Goal: Task Accomplishment & Management: Complete application form

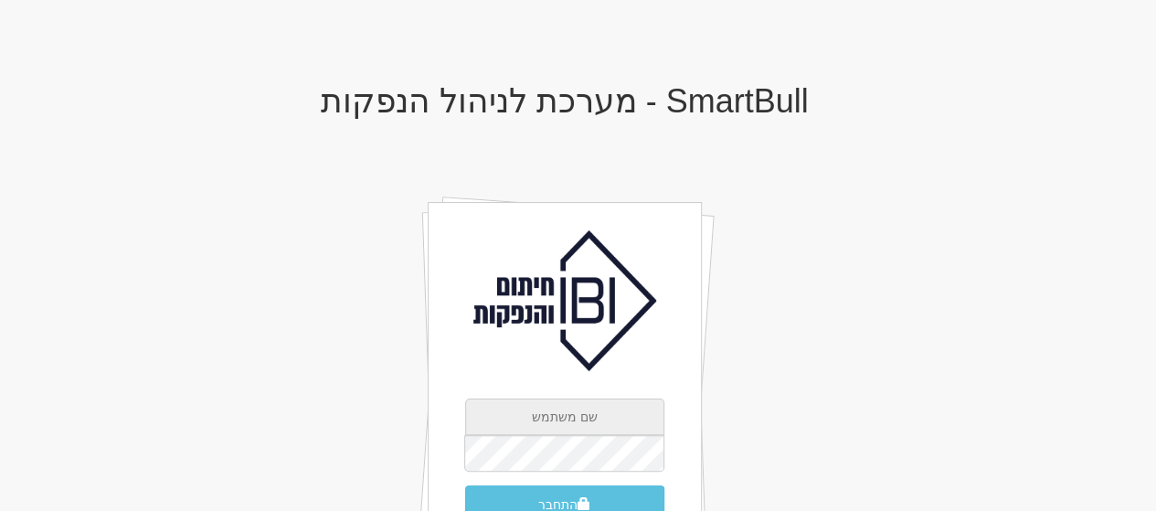
type input "[EMAIL_ADDRESS][DOMAIN_NAME]"
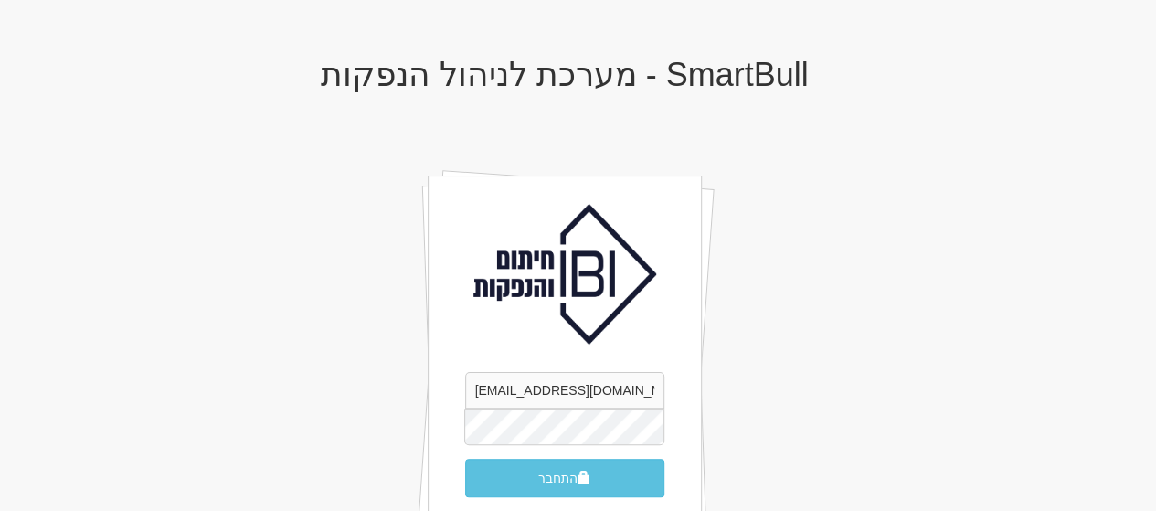
scroll to position [37, 0]
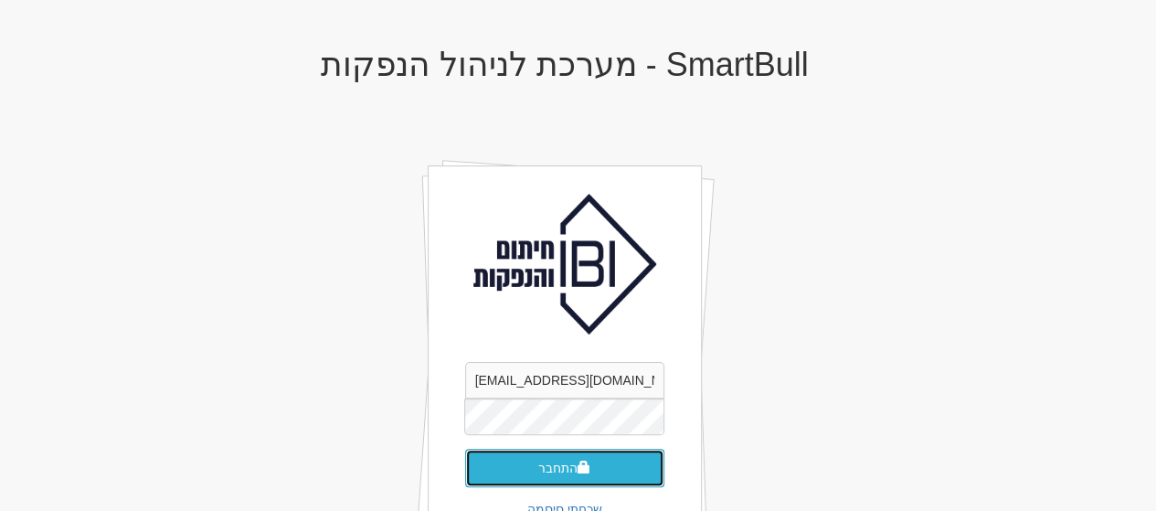
click at [529, 462] on button "התחבר" at bounding box center [564, 468] width 199 height 38
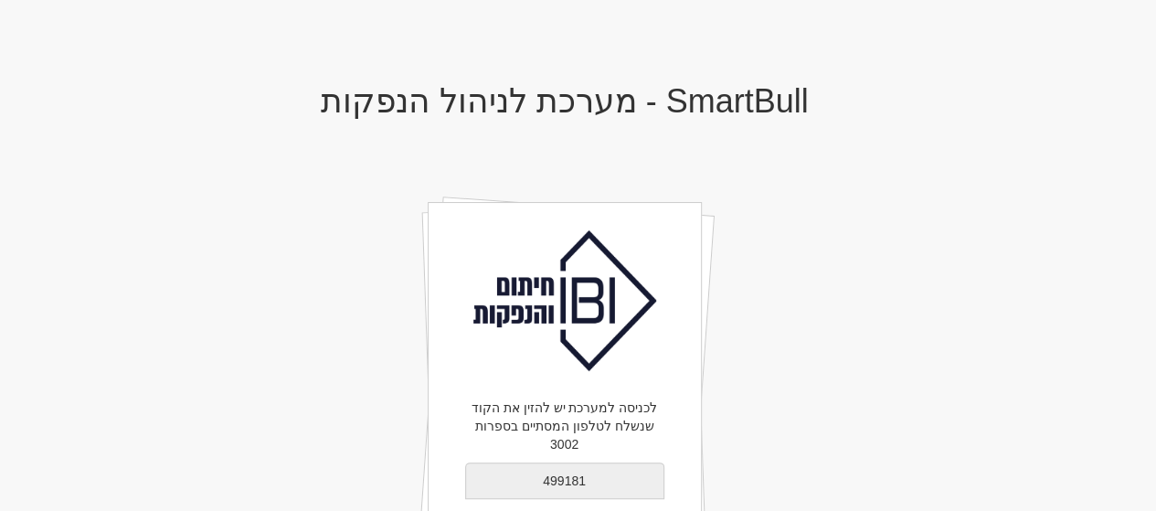
type input "499181"
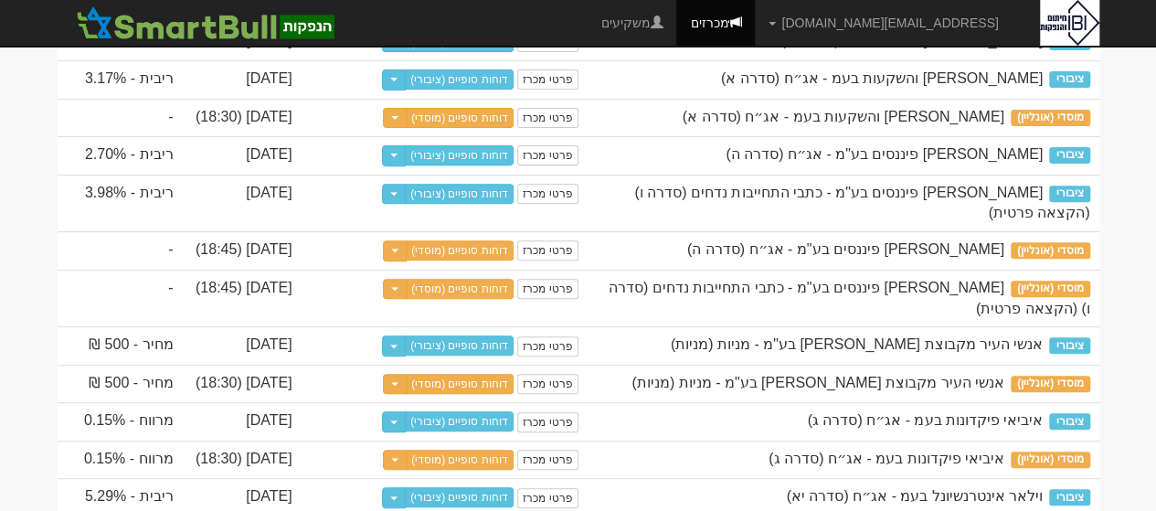
scroll to position [305, 0]
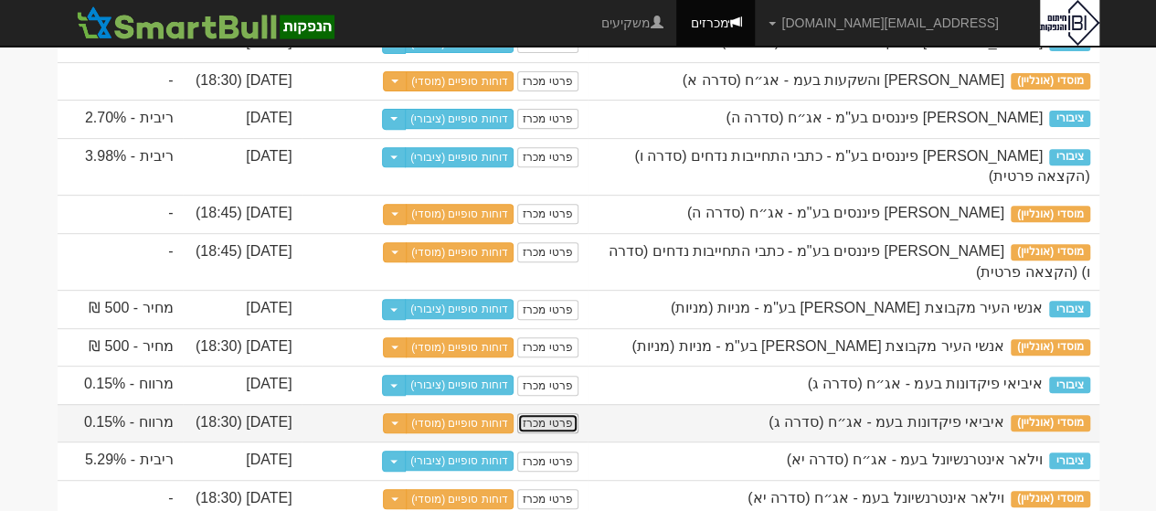
click at [526, 433] on link "פרטי מכרז" at bounding box center [547, 423] width 60 height 20
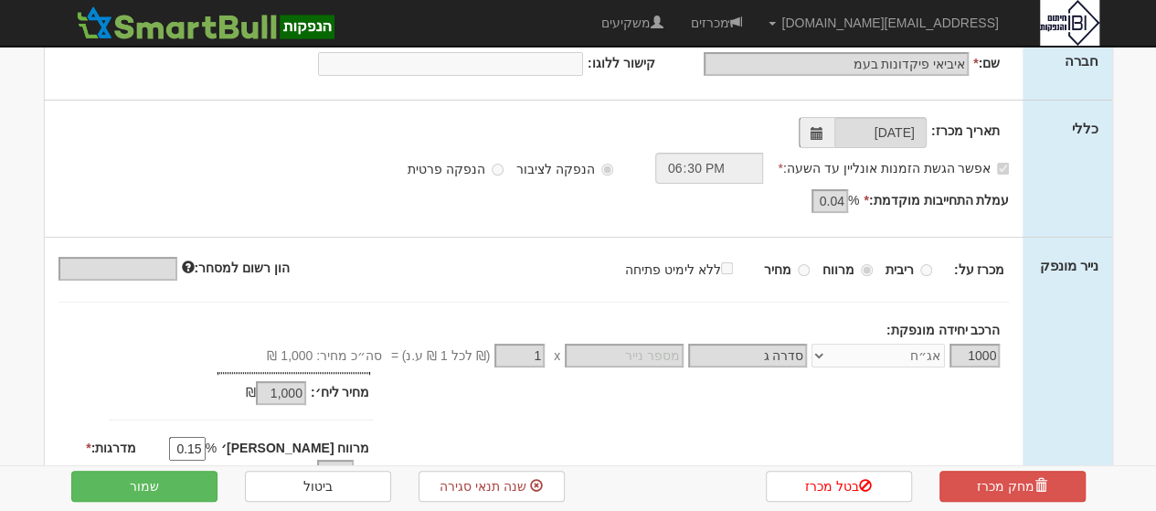
scroll to position [210, 0]
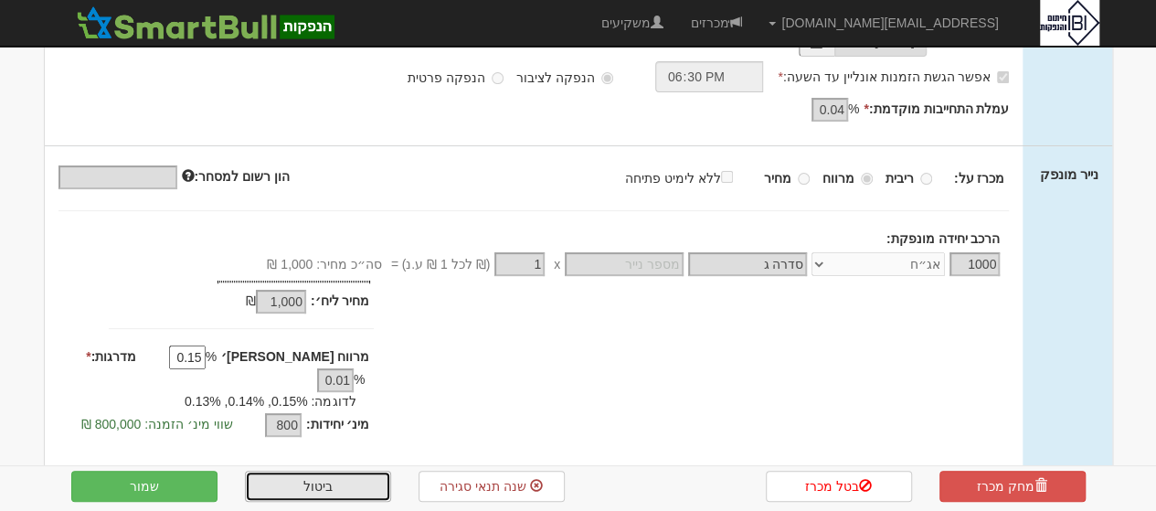
click at [286, 483] on link "ביטול" at bounding box center [318, 486] width 146 height 31
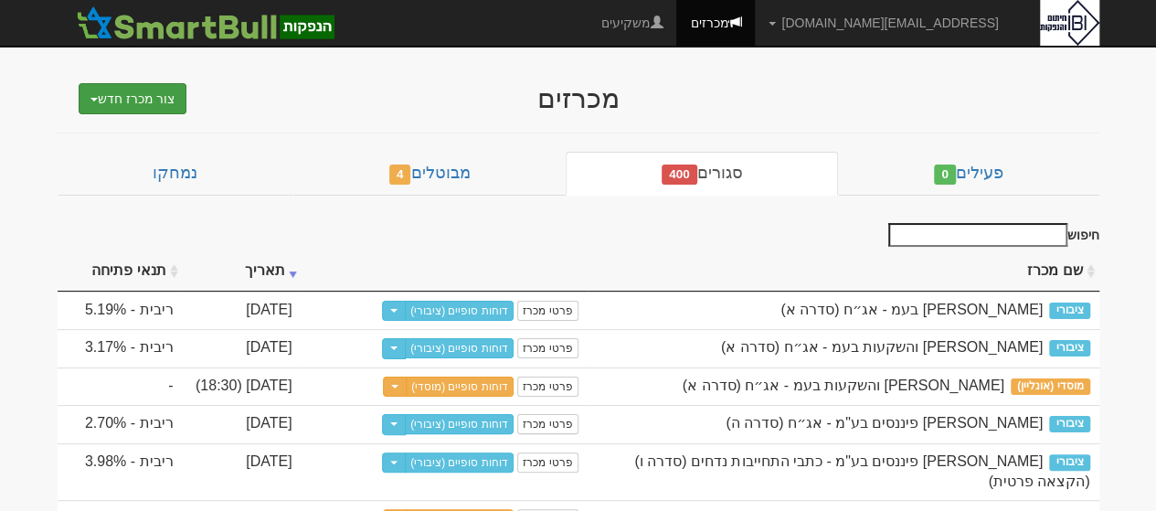
click at [164, 106] on button "צור מכרז חדש" at bounding box center [133, 98] width 109 height 31
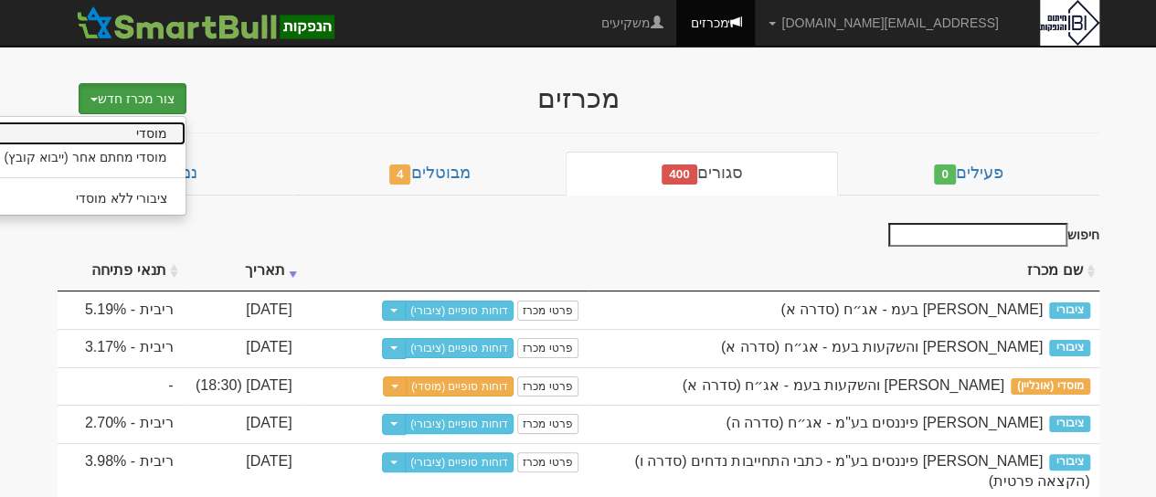
click at [144, 133] on link "מוסדי" at bounding box center [86, 134] width 200 height 24
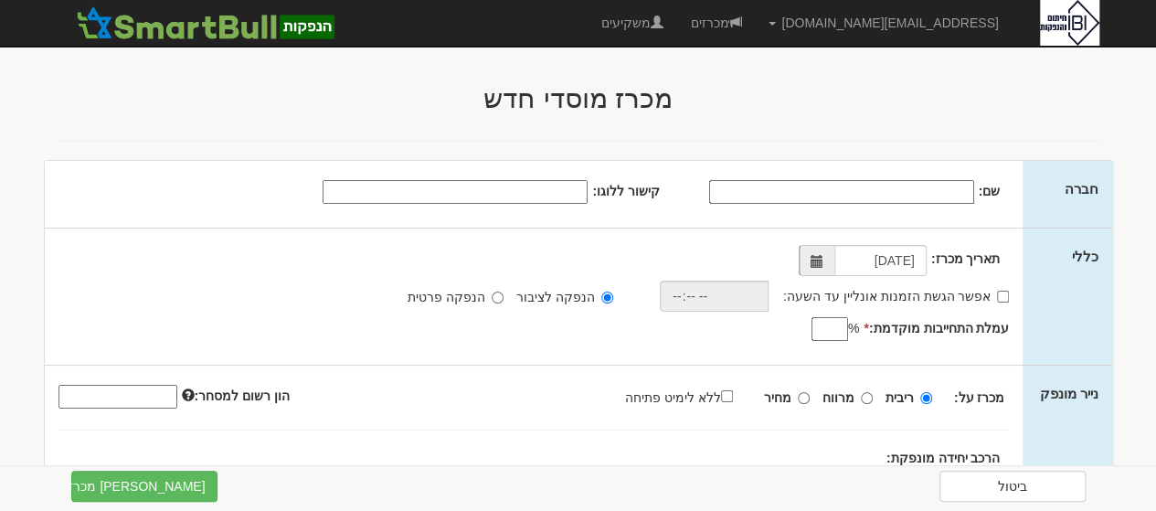
click at [832, 191] on input "שם:" at bounding box center [841, 192] width 265 height 24
type input "איביאי פיקדונות בעמ"
click at [983, 287] on label "אפשר הגשת הזמנות אונליין עד השעה:" at bounding box center [896, 296] width 226 height 18
click at [997, 291] on input "אפשר הגשת הזמנות אונליין עד השעה:" at bounding box center [1003, 297] width 12 height 12
checkbox input "true"
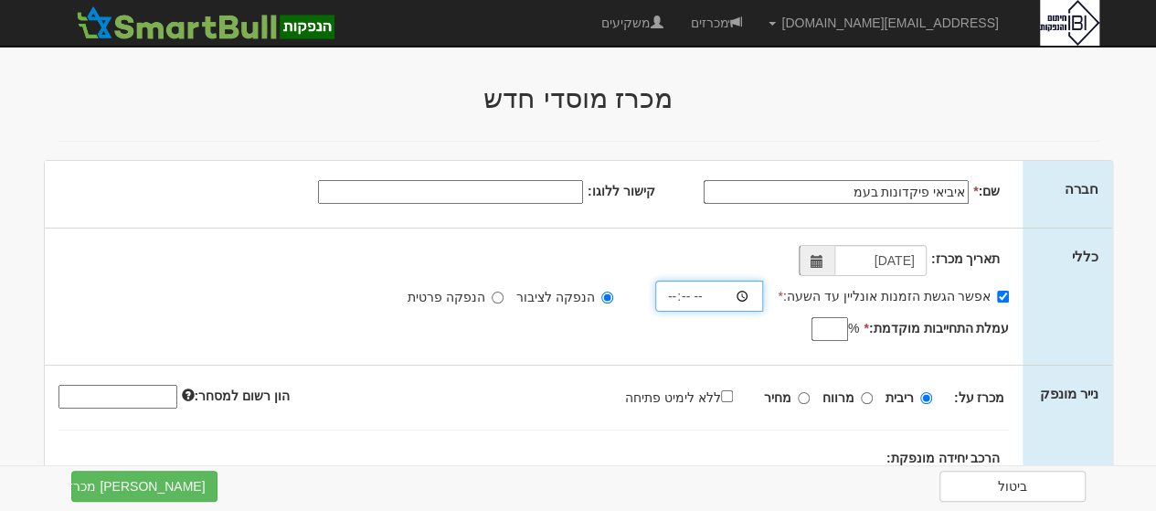
click at [728, 298] on input "time" at bounding box center [709, 296] width 109 height 31
type input "18:30"
click at [839, 327] on input "עמלת התחייבות מוקדמת: *" at bounding box center [830, 329] width 37 height 24
type input "004"
click at [807, 392] on input "מחיר" at bounding box center [804, 398] width 12 height 12
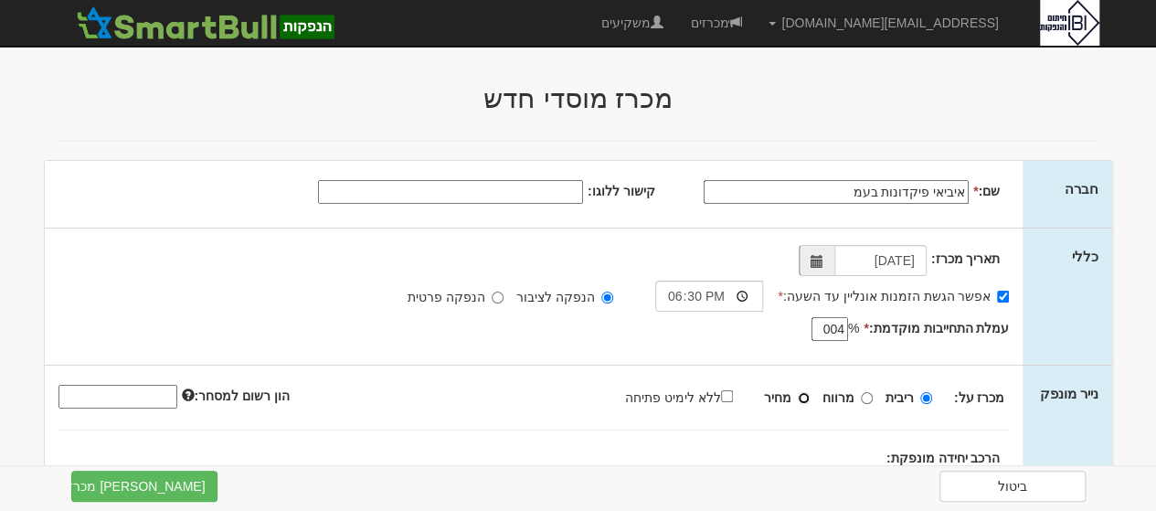
radio input "true"
click at [828, 328] on input "004" at bounding box center [830, 329] width 37 height 24
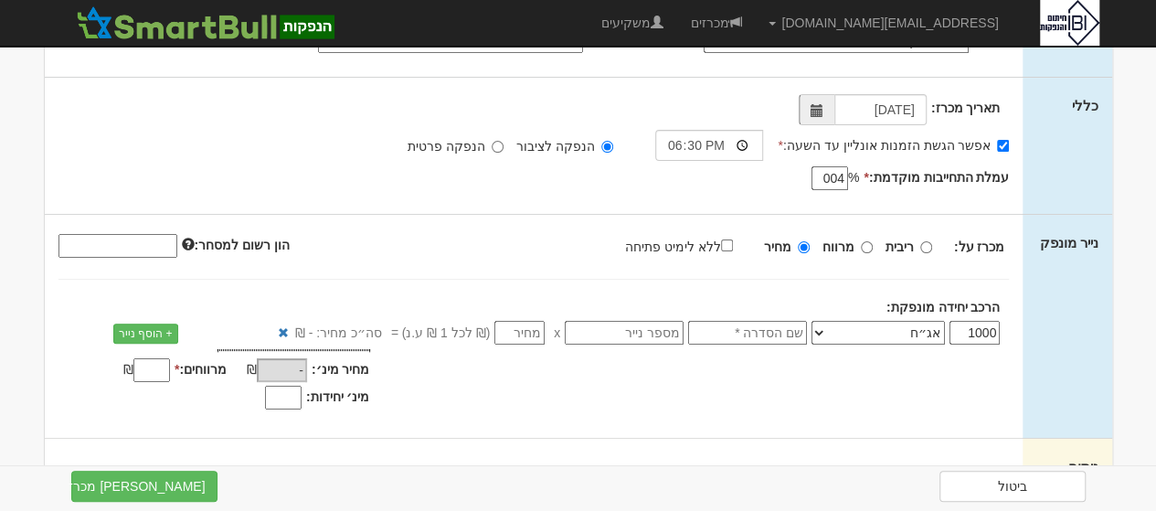
scroll to position [197, 0]
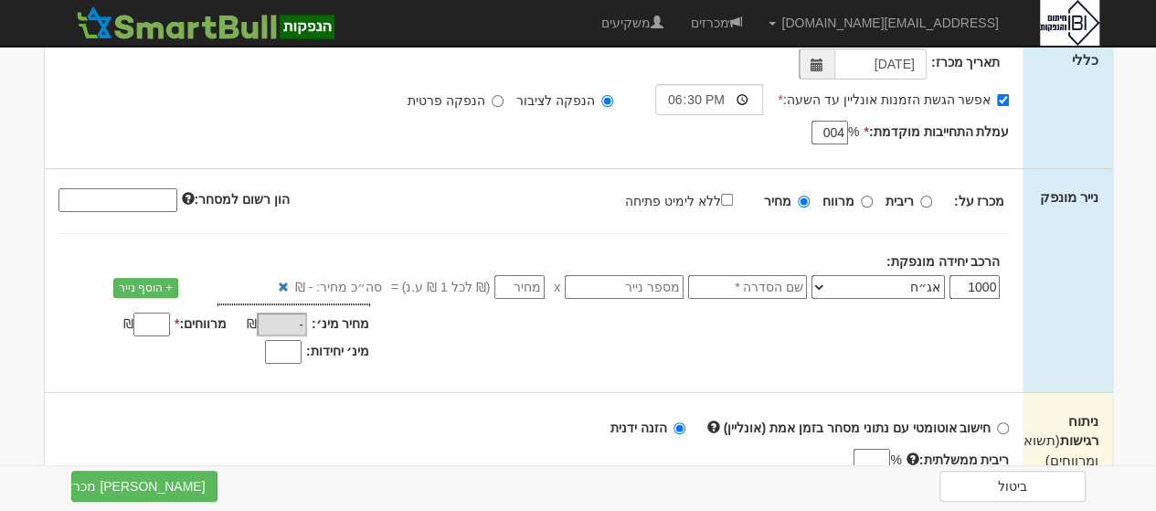
click at [837, 116] on div "תאריך מכרז: 21/08/2025 אפשר הגשת הזמנות אונליין עד השעה: * 18:30 * % 004" at bounding box center [534, 100] width 979 height 136
click at [826, 133] on input "004" at bounding box center [830, 133] width 37 height 24
type input "0.04"
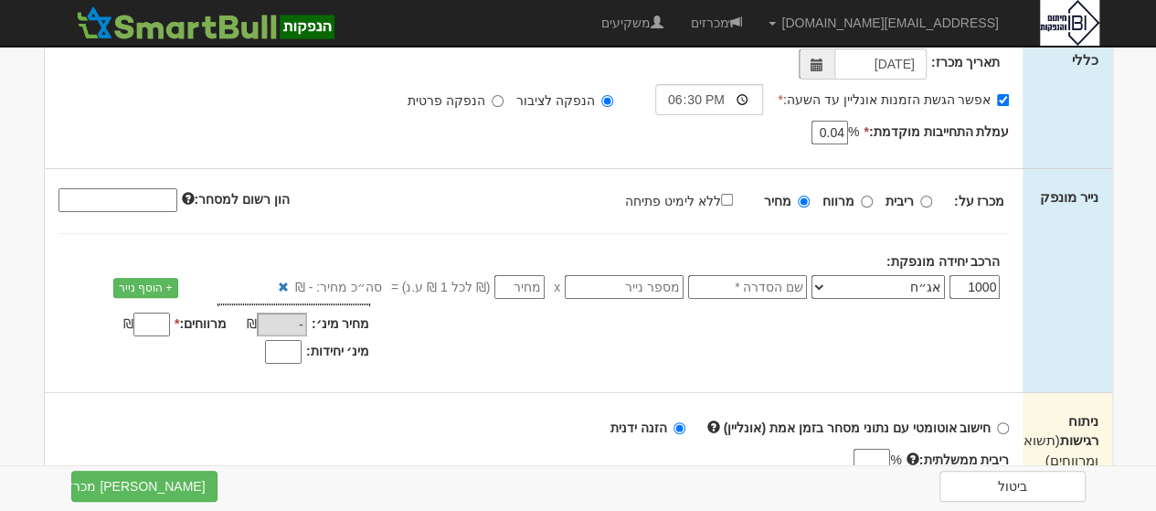
click at [751, 291] on input "text" at bounding box center [747, 287] width 119 height 24
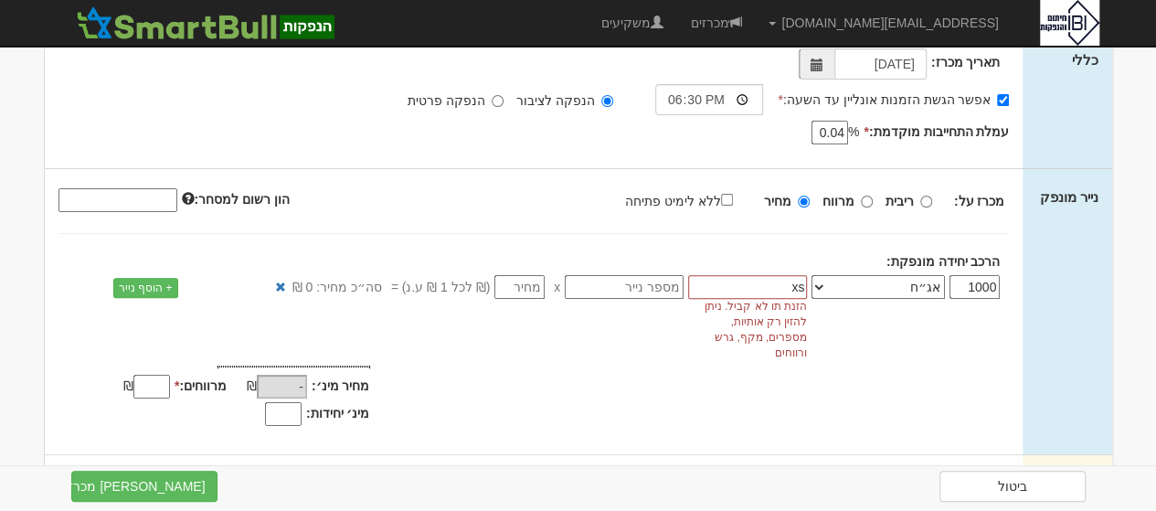
type input "x"
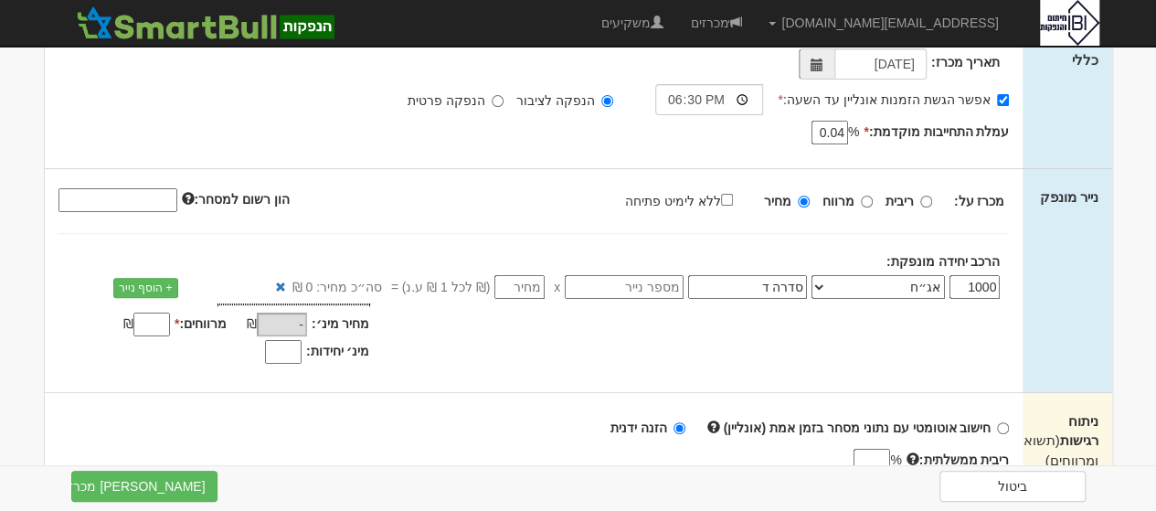
type input "סדרה ד"
click at [532, 290] on input "number" at bounding box center [519, 287] width 50 height 24
type input "1"
type input "1,000"
type input "1"
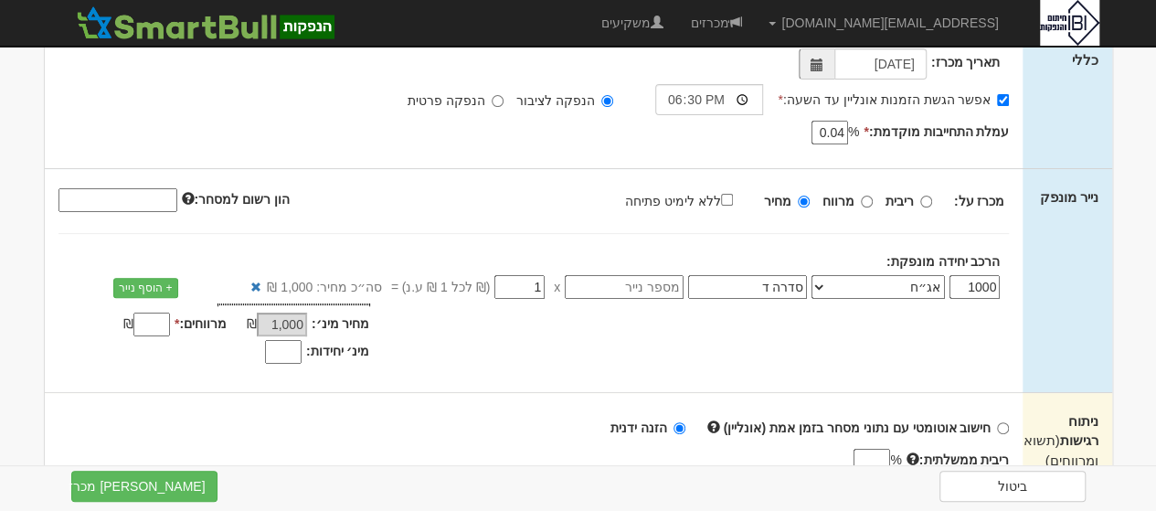
click at [287, 354] on input "מינ׳ יחידות:" at bounding box center [283, 352] width 37 height 24
type input "800"
click at [151, 330] on input "מרווחים: *" at bounding box center [151, 325] width 37 height 24
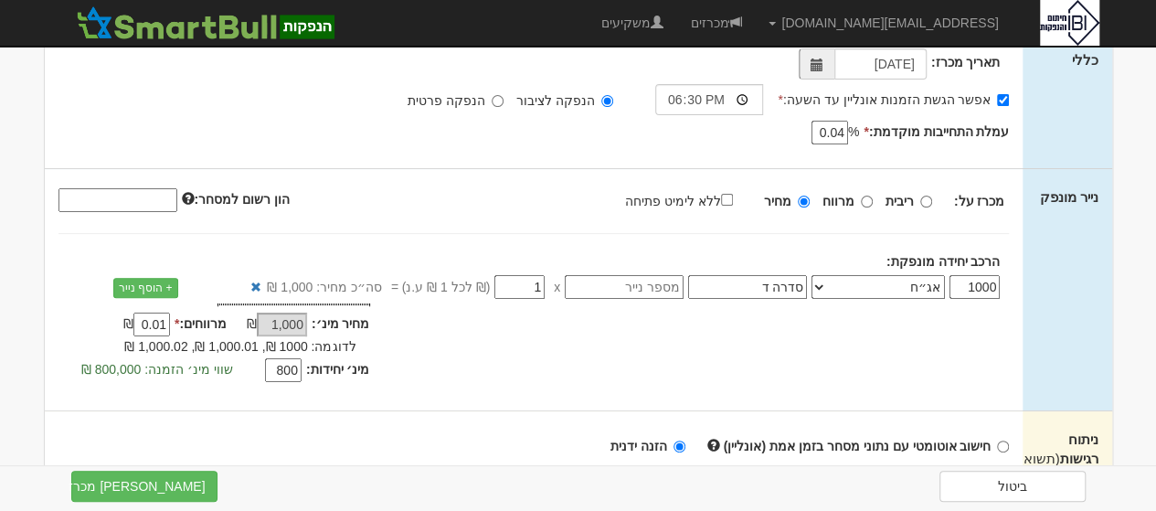
type input "0.01"
click at [868, 197] on input "מרווח" at bounding box center [867, 202] width 12 height 12
radio input "true"
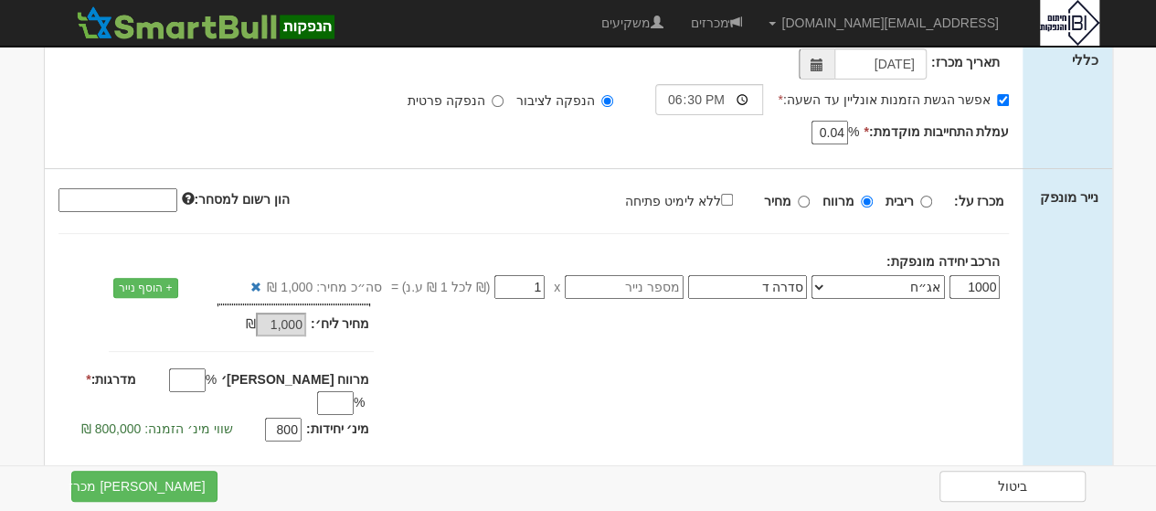
click at [206, 381] on input "מרווח מקס׳" at bounding box center [187, 380] width 37 height 24
click at [206, 377] on input "0.150" at bounding box center [187, 380] width 37 height 24
type input "0.15"
click at [317, 391] on input "מדרגות: *" at bounding box center [335, 403] width 37 height 24
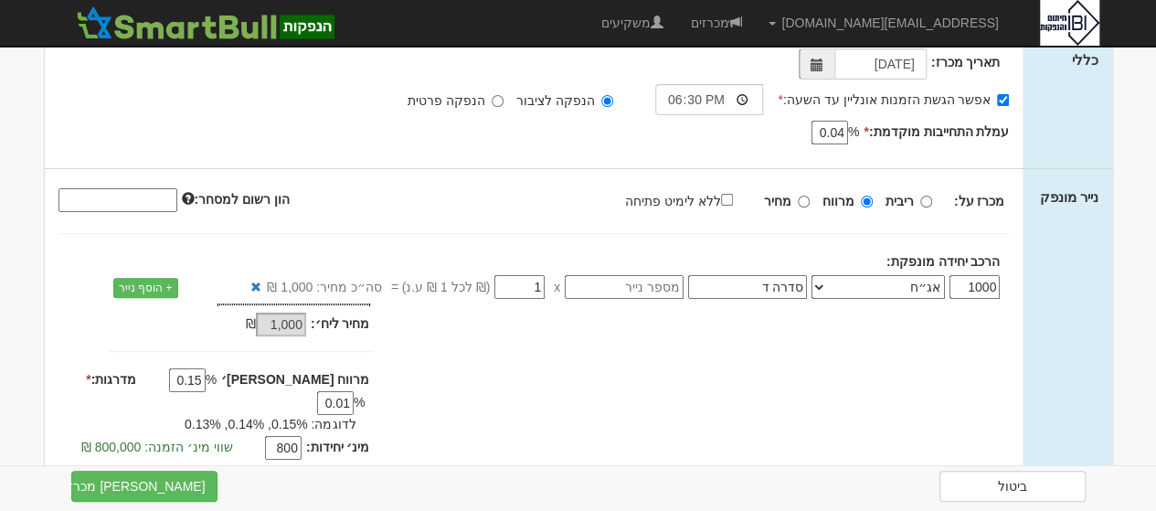
type input "0.01"
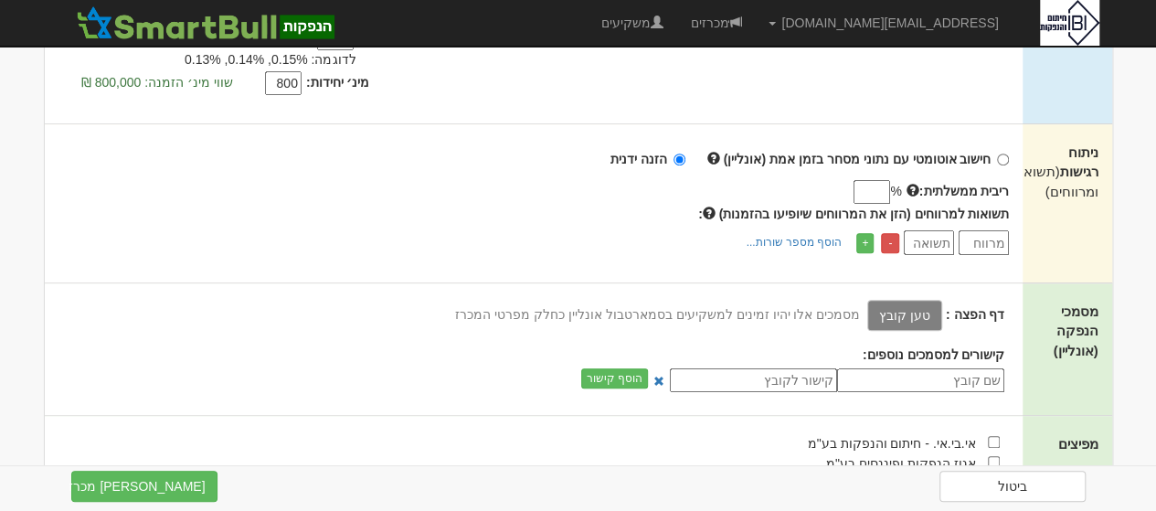
scroll to position [593, 0]
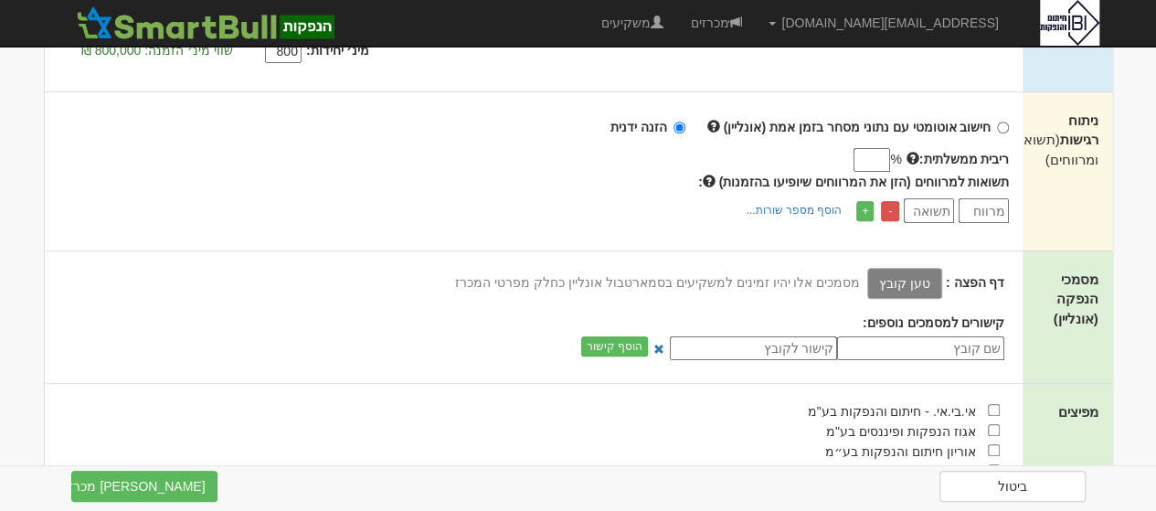
click at [914, 268] on label "טען קובץ" at bounding box center [904, 283] width 75 height 31
click at [864, 272] on input "טען קובץ" at bounding box center [864, 282] width 0 height 20
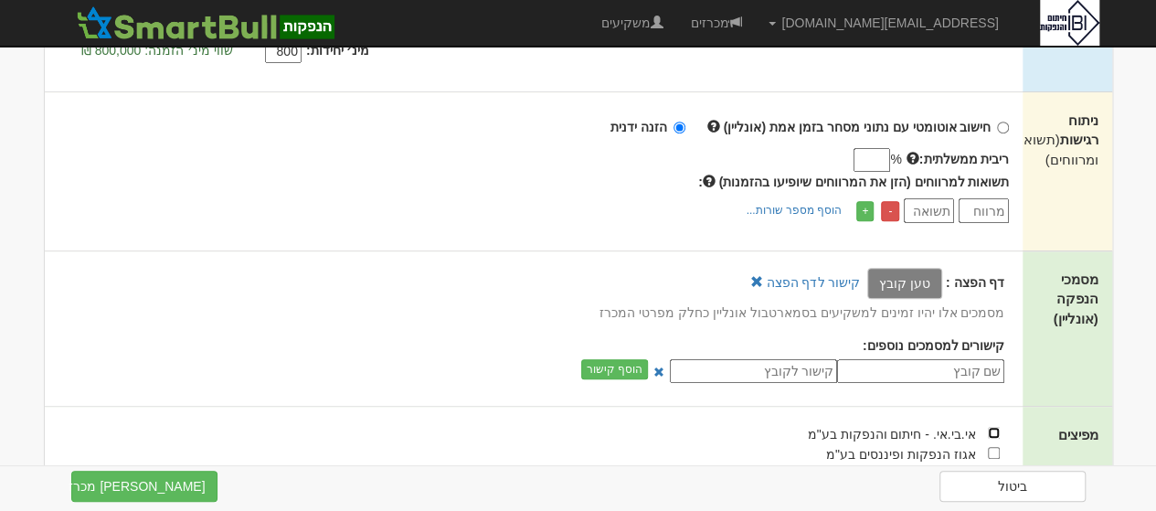
click at [989, 427] on input "checkbox" at bounding box center [994, 433] width 12 height 12
checkbox input "true"
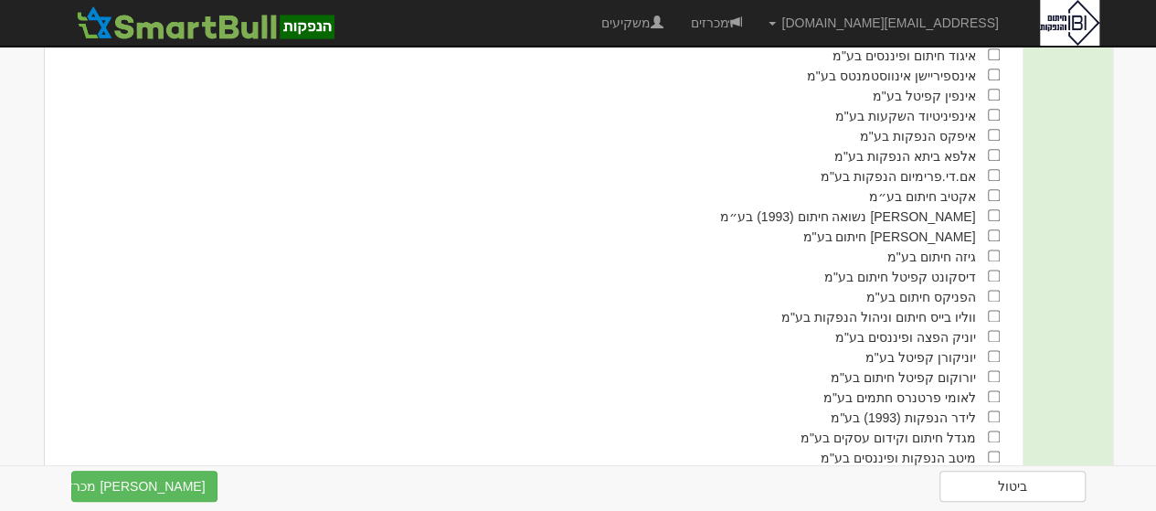
scroll to position [1183, 0]
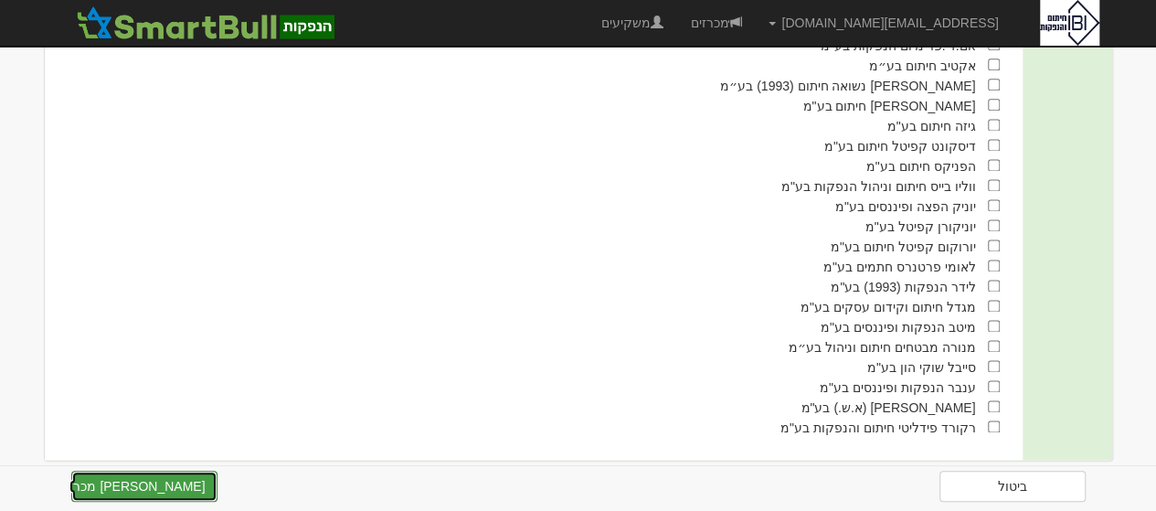
click at [133, 483] on button "צור מכרז" at bounding box center [144, 486] width 146 height 31
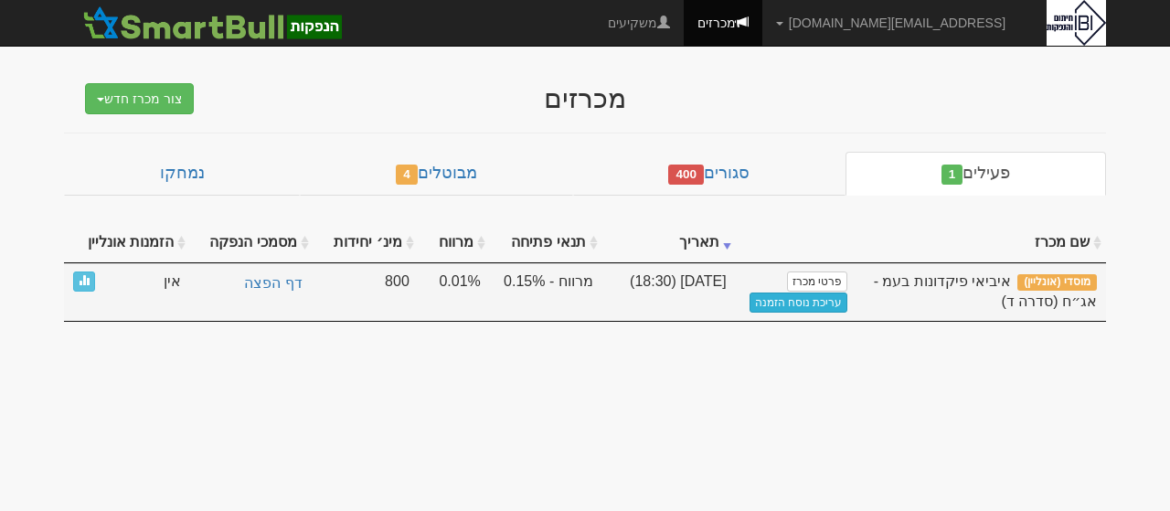
click at [798, 299] on link "עריכת נוסח הזמנה" at bounding box center [798, 302] width 99 height 20
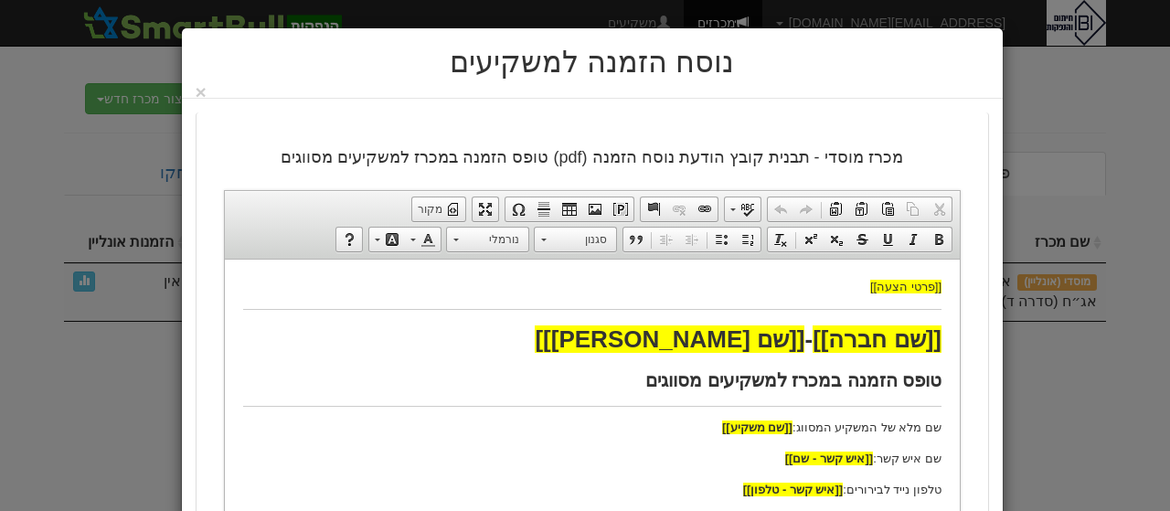
drag, startPoint x: 230, startPoint y: 282, endPoint x: 236, endPoint y: 331, distance: 49.7
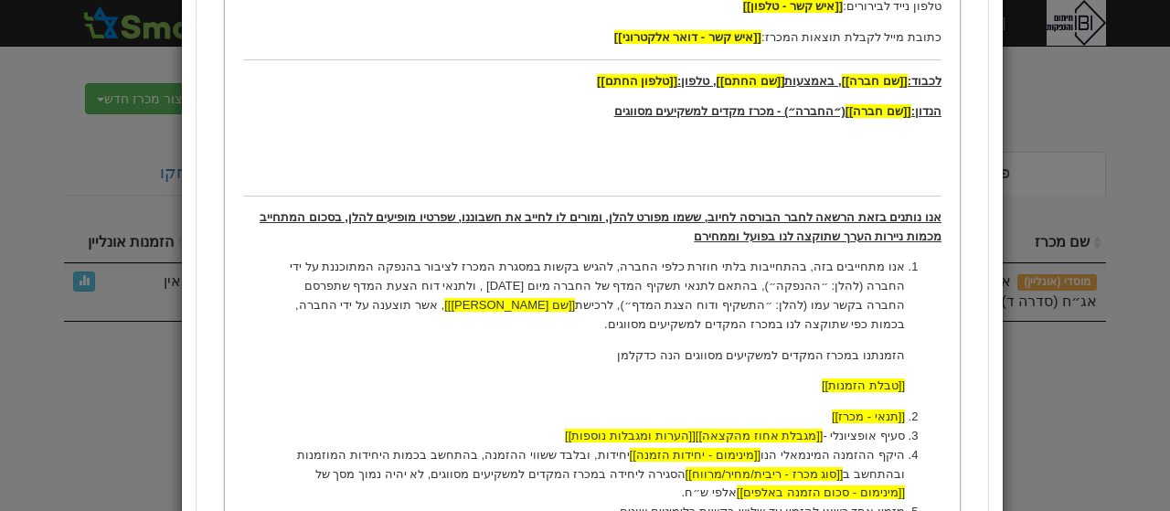
scroll to position [598, 0]
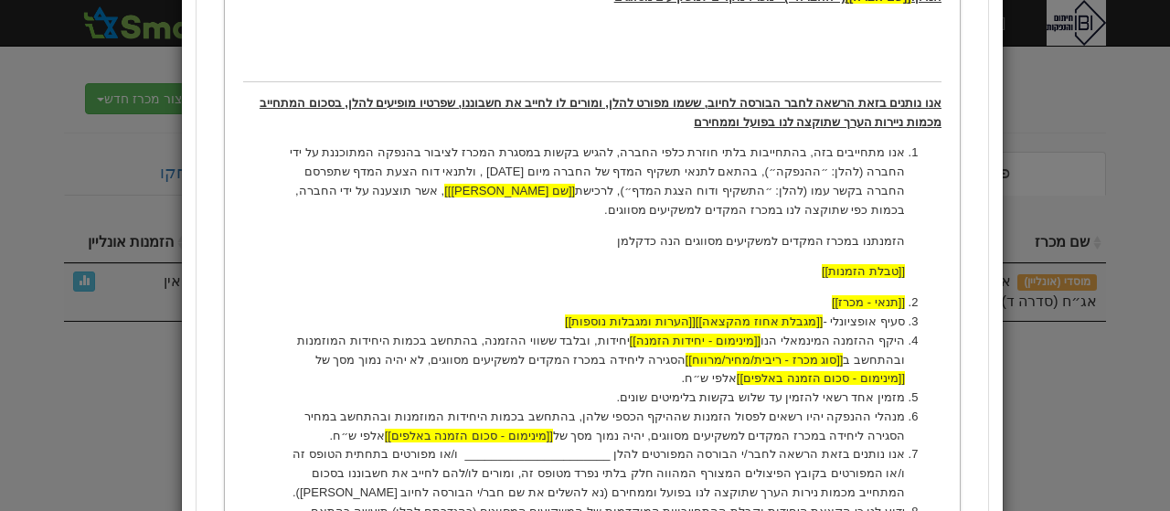
click at [722, 114] on p "אנו נותנים בזאת הרשאה לחבר הבורסה לחיוב, ששמו מפורט להלן, ומורים לו לחייב את חש…" at bounding box center [591, 113] width 698 height 38
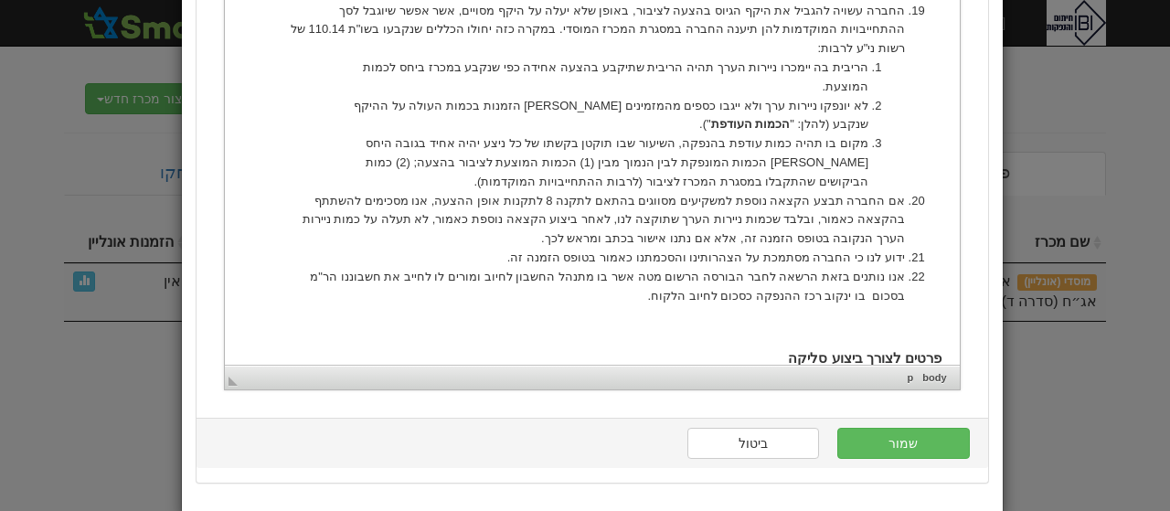
scroll to position [1800, 0]
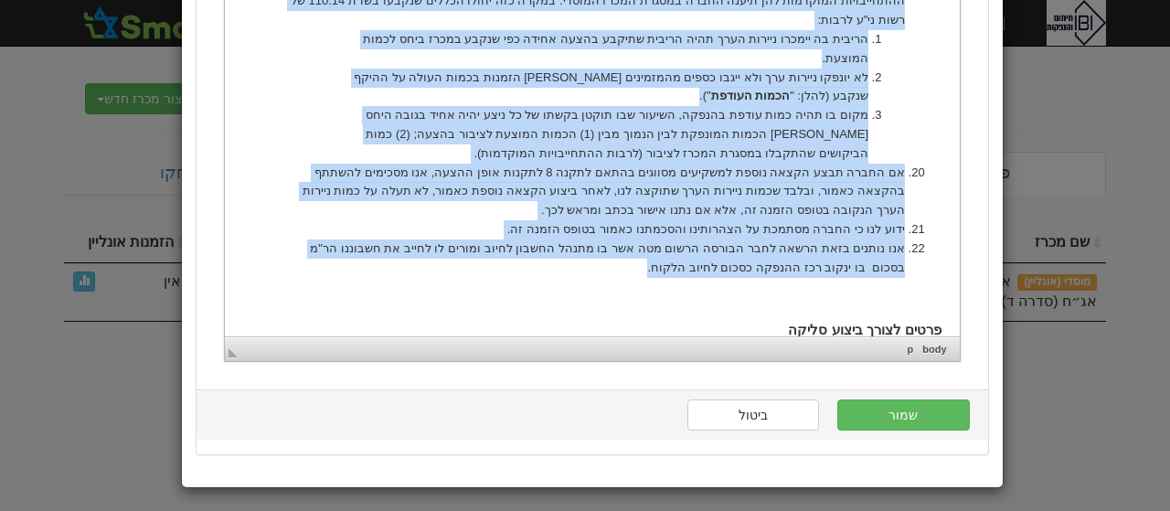
drag, startPoint x: 903, startPoint y: -724, endPoint x: 738, endPoint y: 158, distance: 897.4
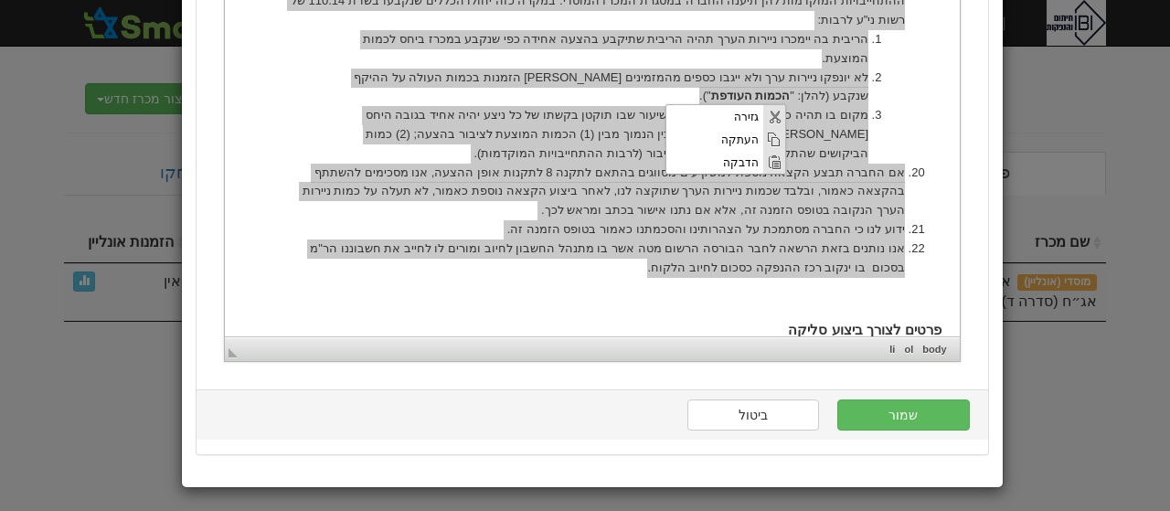
scroll to position [0, 0]
click at [729, 157] on span "הדבקה" at bounding box center [714, 161] width 97 height 23
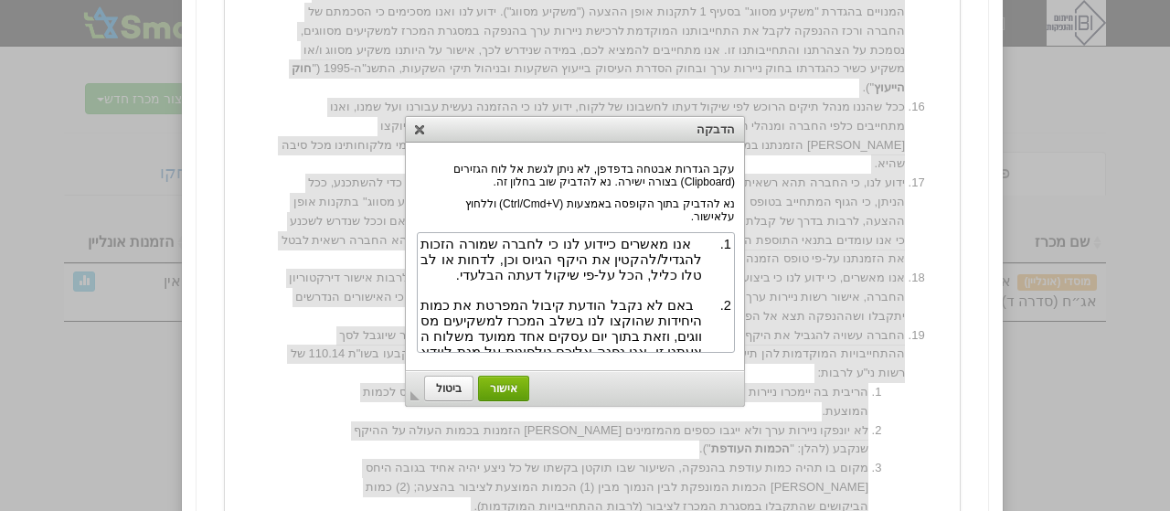
click at [505, 385] on span "אישור" at bounding box center [503, 388] width 49 height 13
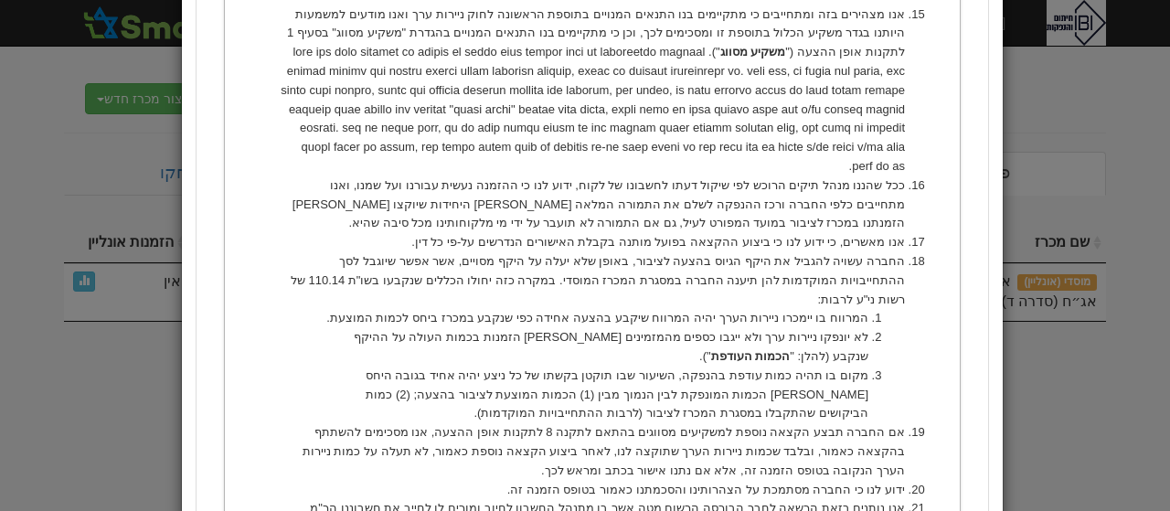
scroll to position [1451, 0]
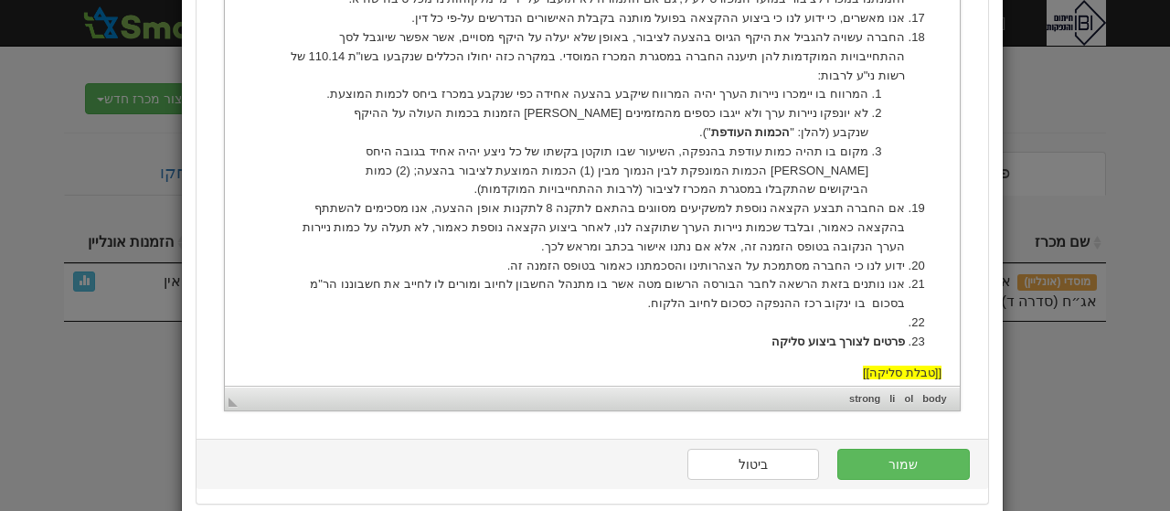
scroll to position [1720, 0]
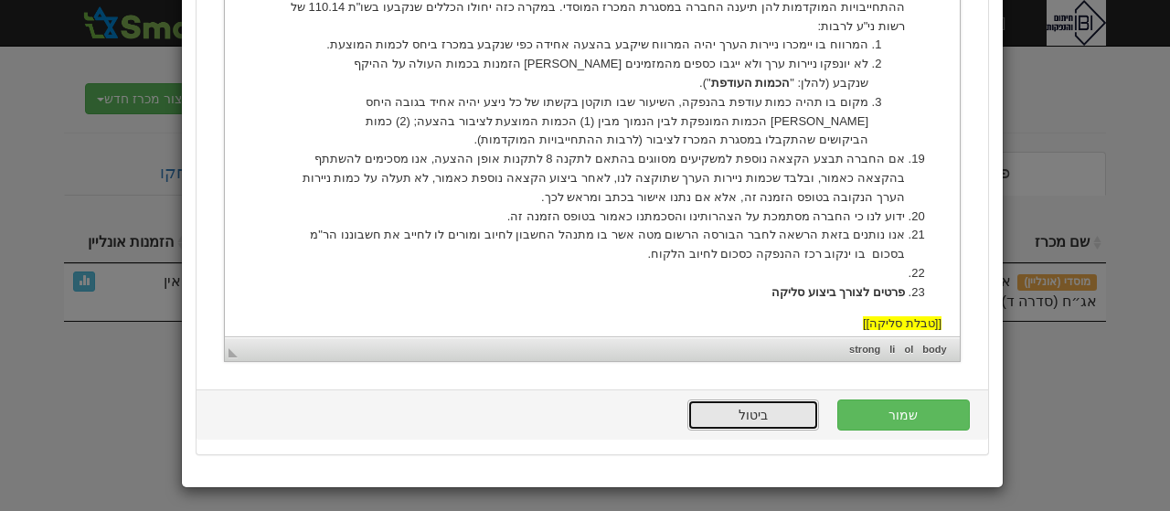
click at [768, 412] on link "ביטול" at bounding box center [753, 414] width 132 height 31
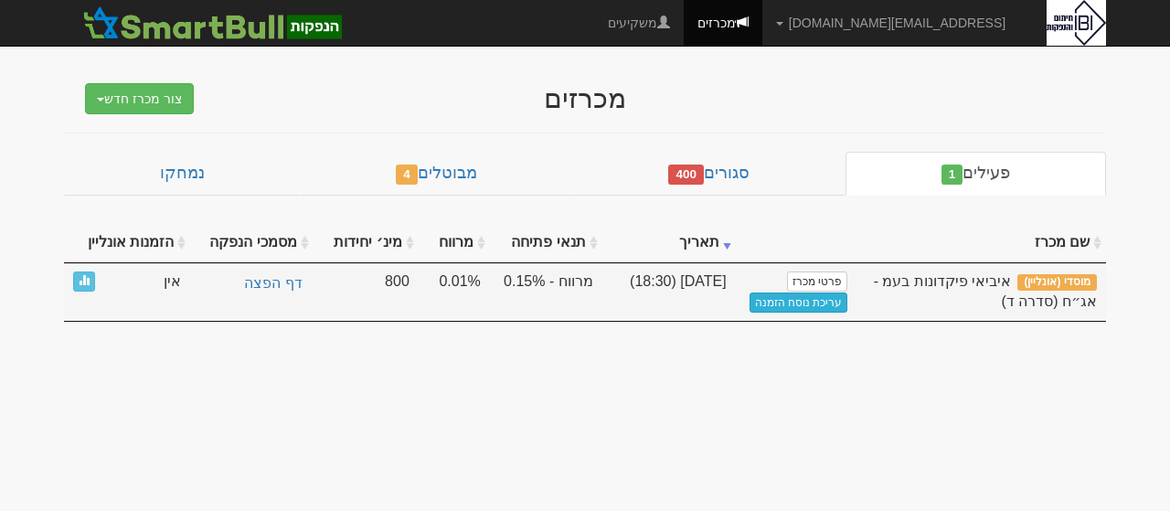
click at [810, 303] on link "עריכת נוסח הזמנה" at bounding box center [798, 302] width 99 height 20
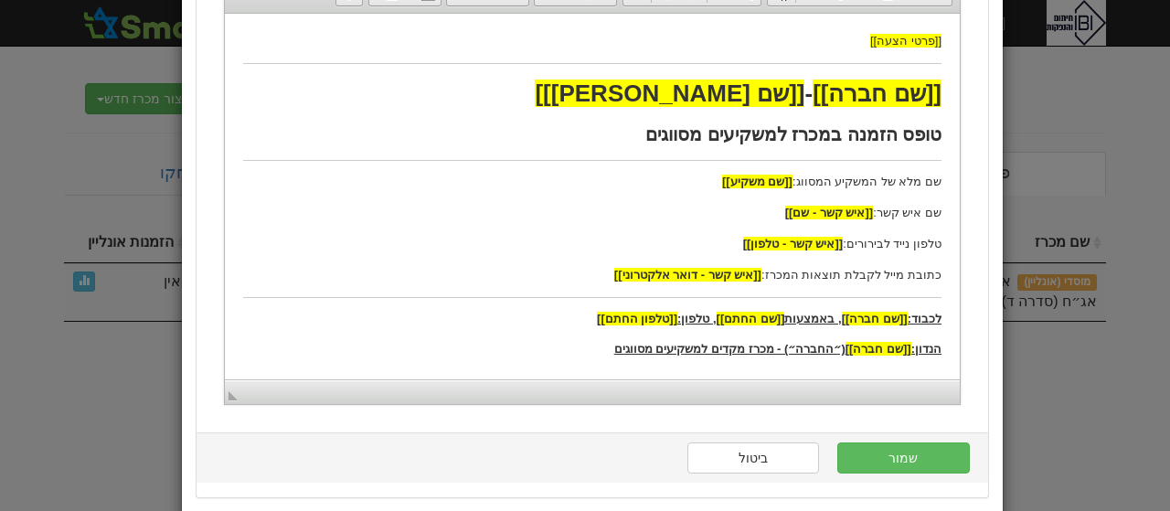
scroll to position [282, 0]
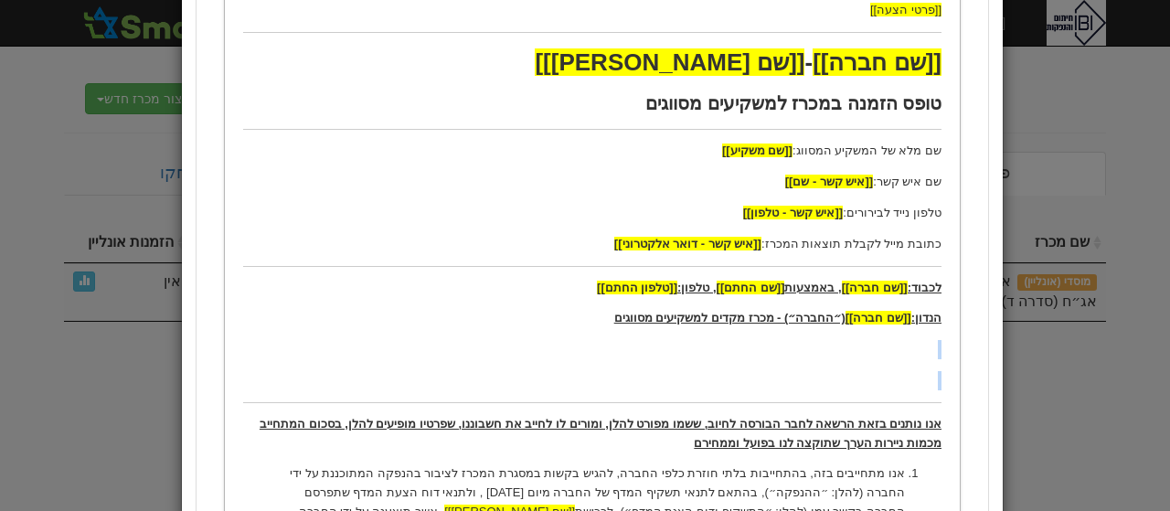
click at [764, 434] on strong "אנו נותנים בזאת הרשאה לחבר הבורסה לחיוב, ששמו מפורט להלן, ומורים לו לחייב את חש…" at bounding box center [600, 433] width 682 height 33
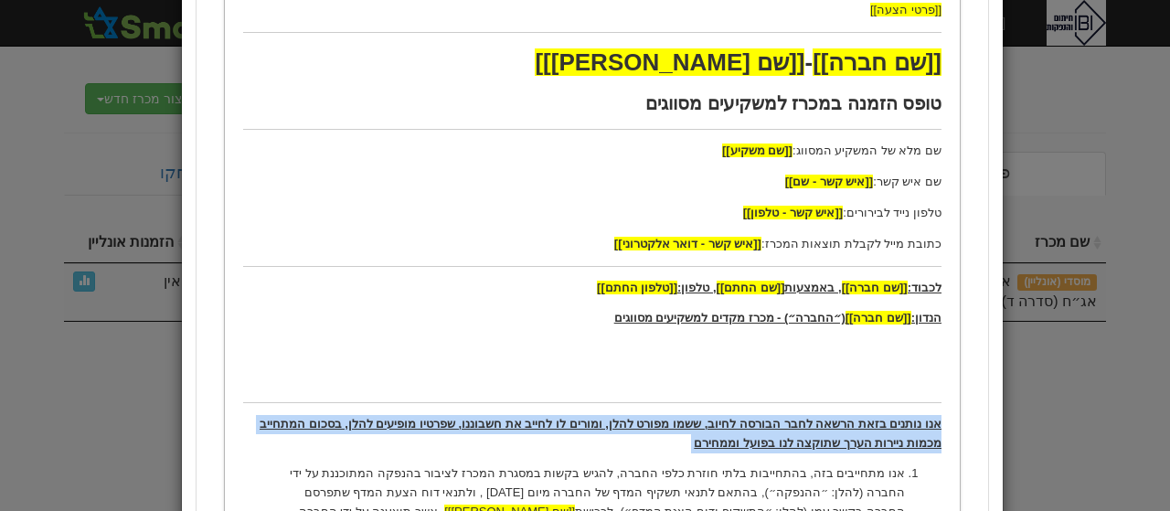
click at [764, 434] on strong "אנו נותנים בזאת הרשאה לחבר הבורסה לחיוב, ששמו מפורט להלן, ומורים לו לחייב את חש…" at bounding box center [600, 433] width 682 height 33
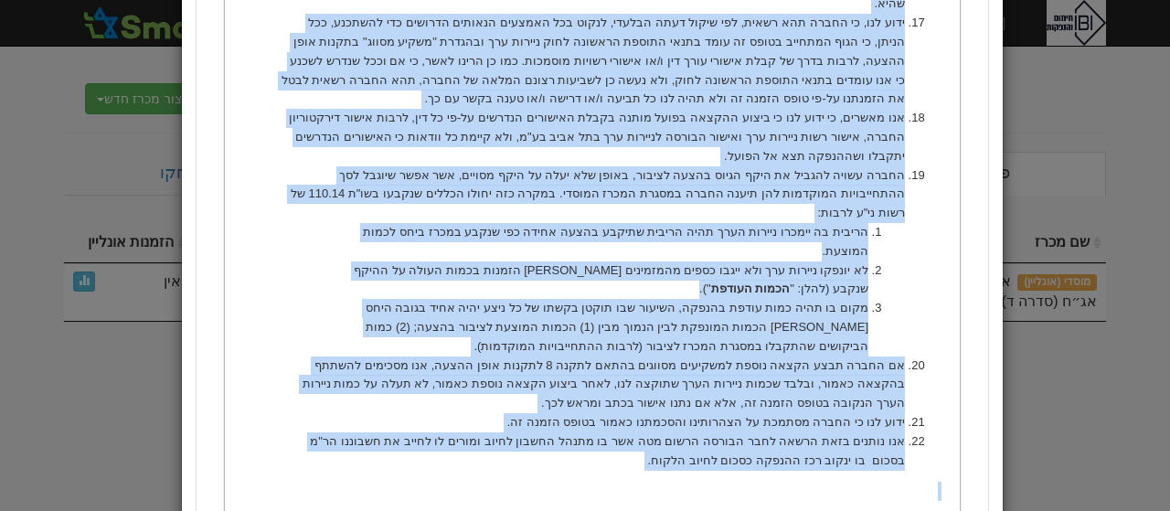
scroll to position [1621, 0]
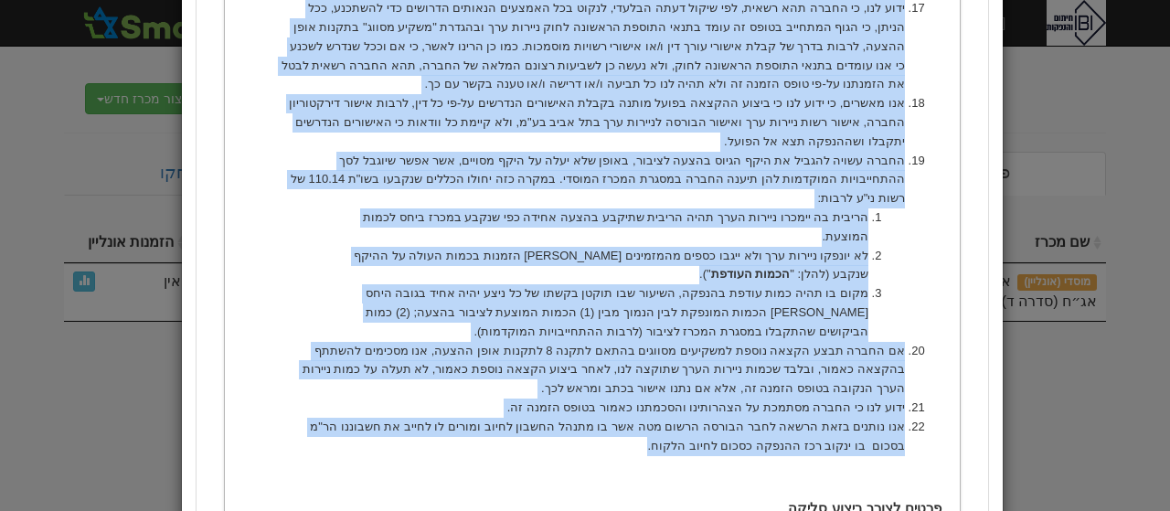
drag, startPoint x: 903, startPoint y: -548, endPoint x: 738, endPoint y: 324, distance: 888.2
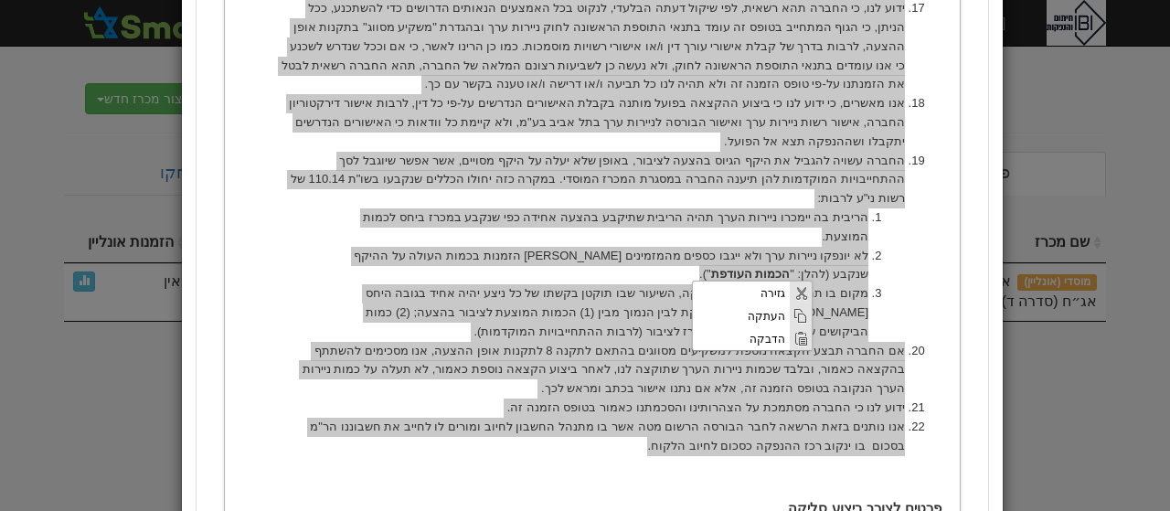
scroll to position [0, 0]
click at [732, 332] on span "הדבקה" at bounding box center [741, 337] width 97 height 23
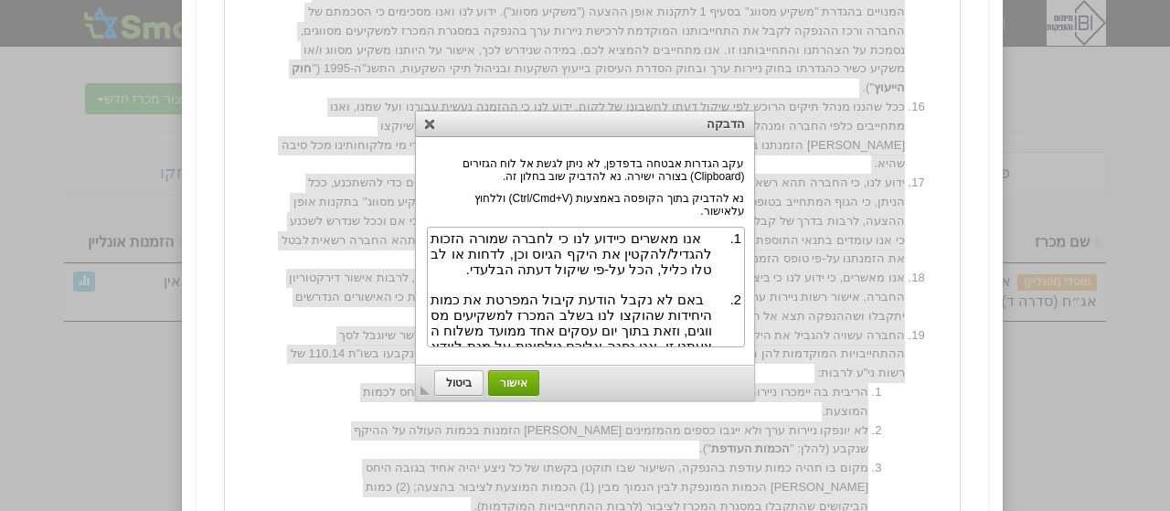
click at [512, 381] on span "אישור" at bounding box center [513, 383] width 49 height 13
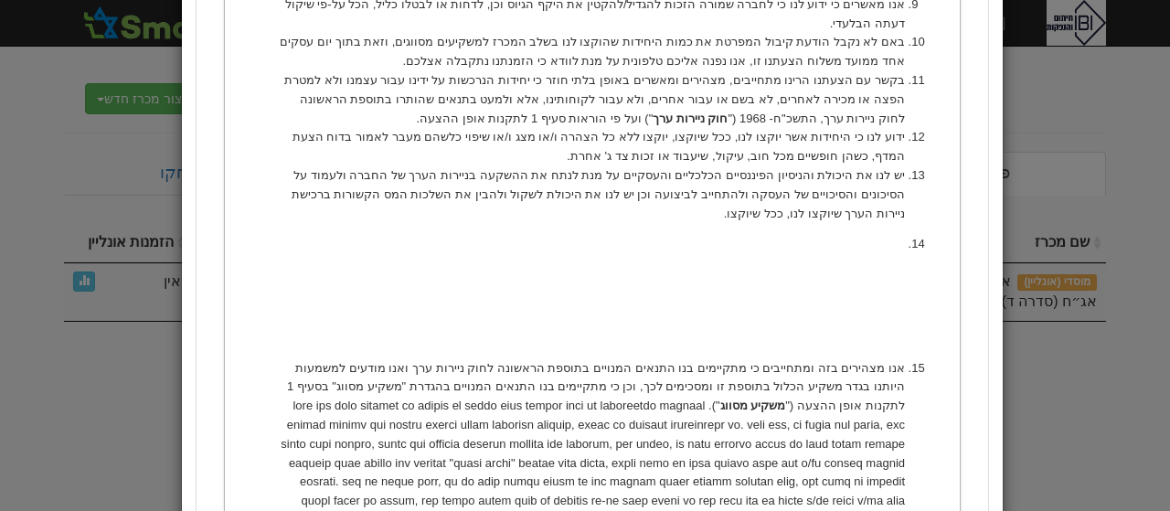
scroll to position [1071, 0]
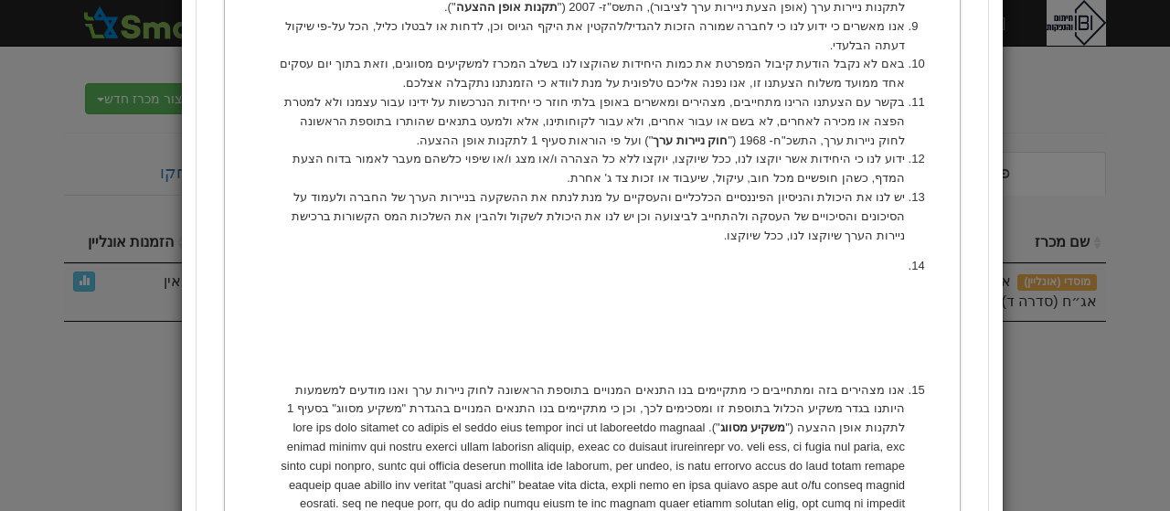
click at [821, 257] on p at bounding box center [591, 266] width 625 height 19
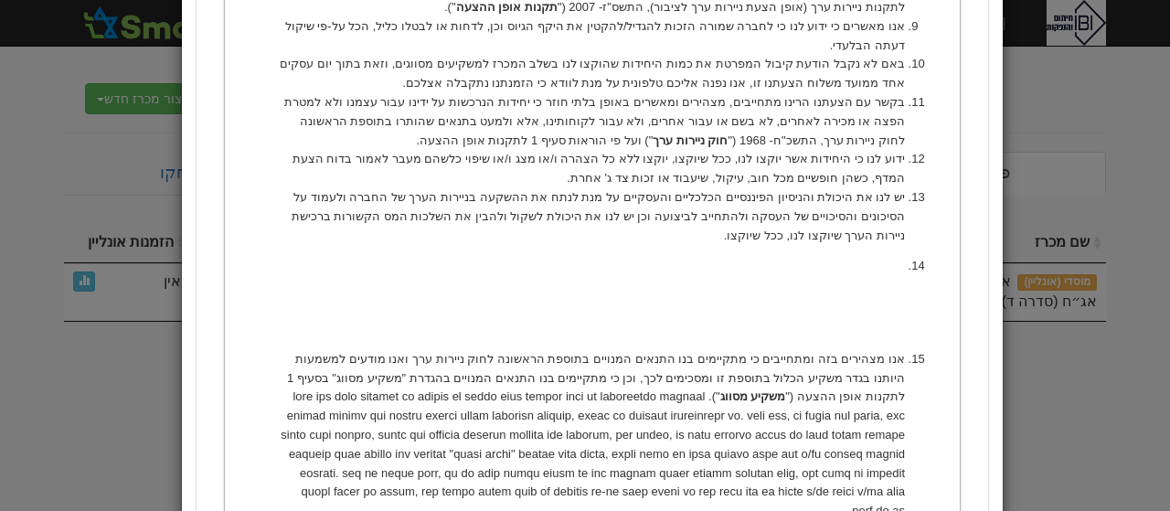
click at [880, 257] on li at bounding box center [591, 297] width 625 height 80
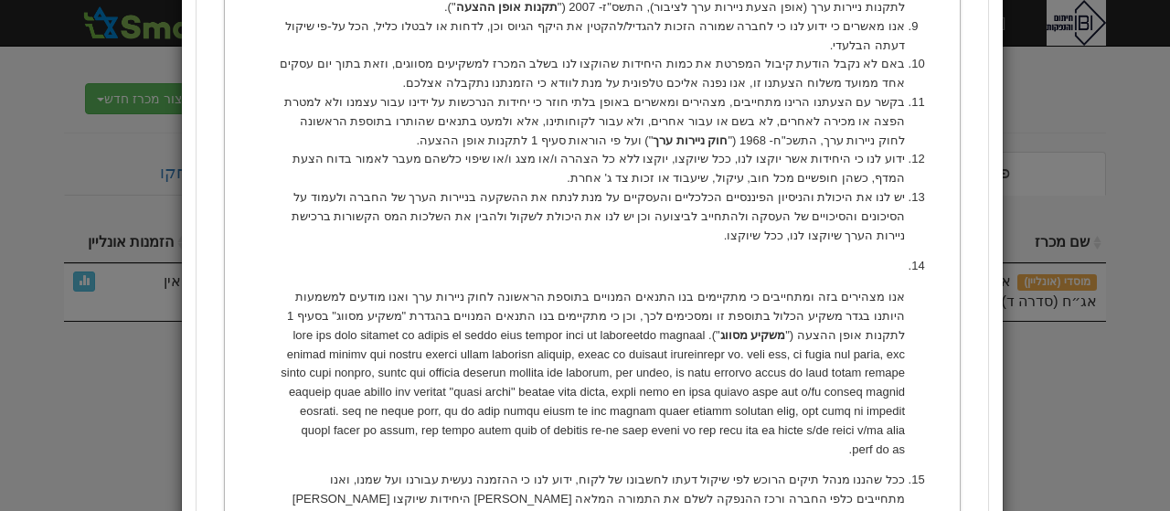
click at [876, 257] on p at bounding box center [591, 266] width 625 height 19
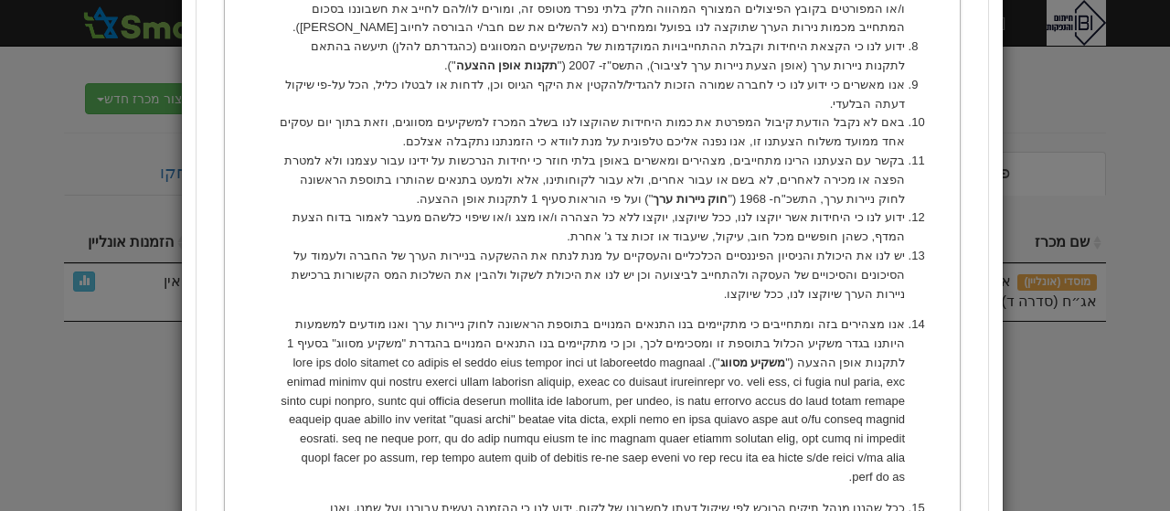
scroll to position [737, 0]
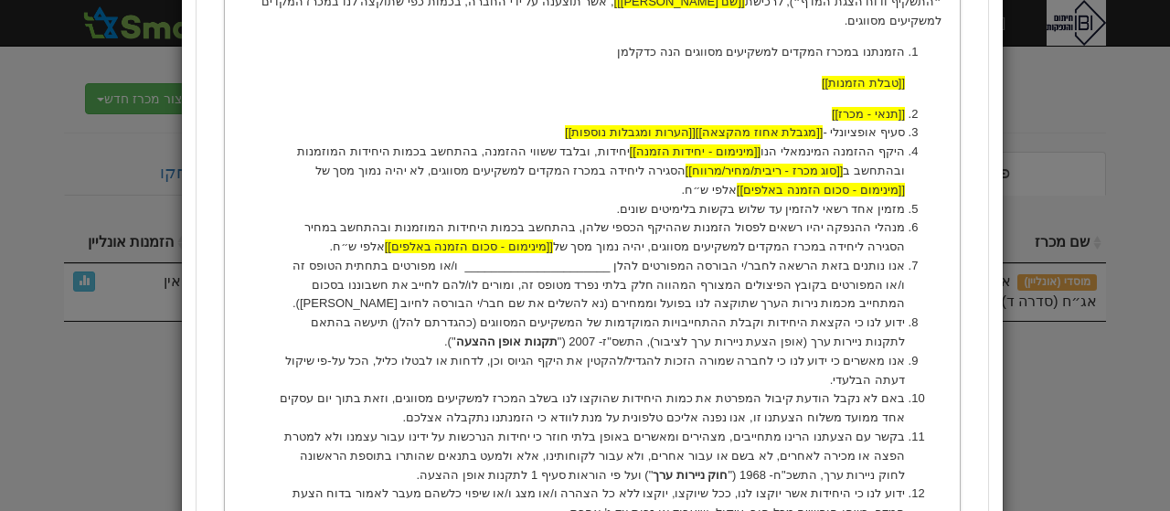
click at [776, 105] on li "[[תנאי - מכרז]]" at bounding box center [591, 114] width 625 height 19
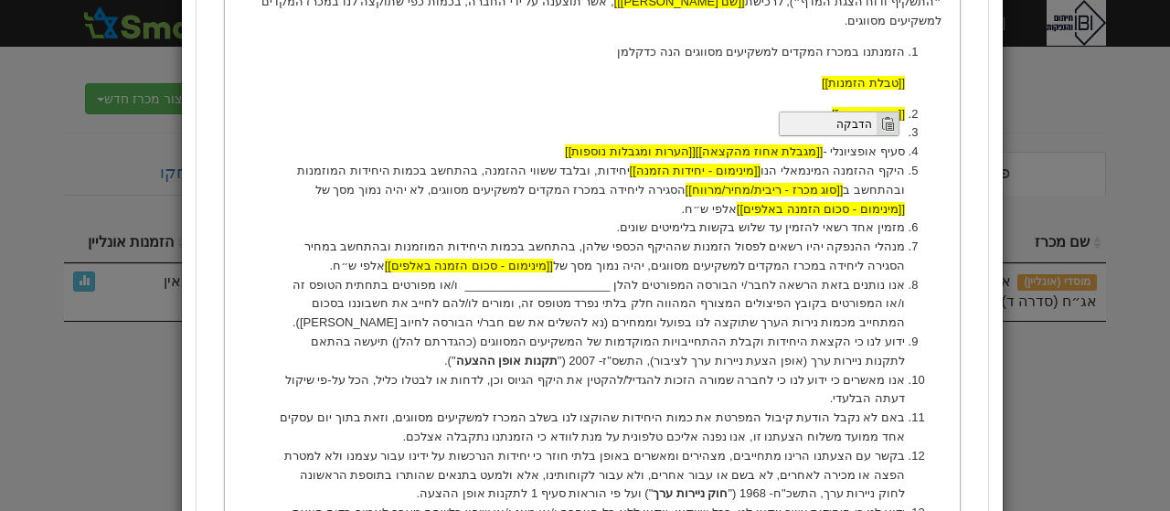
click at [850, 118] on span "הדבקה" at bounding box center [828, 123] width 97 height 23
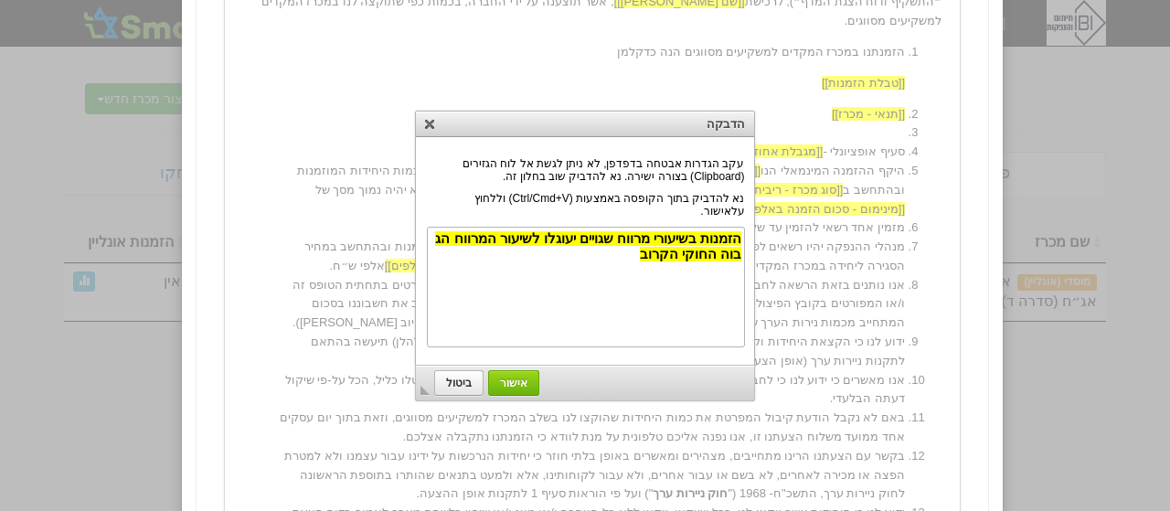
scroll to position [0, 0]
click at [505, 385] on span "אישור" at bounding box center [513, 383] width 49 height 13
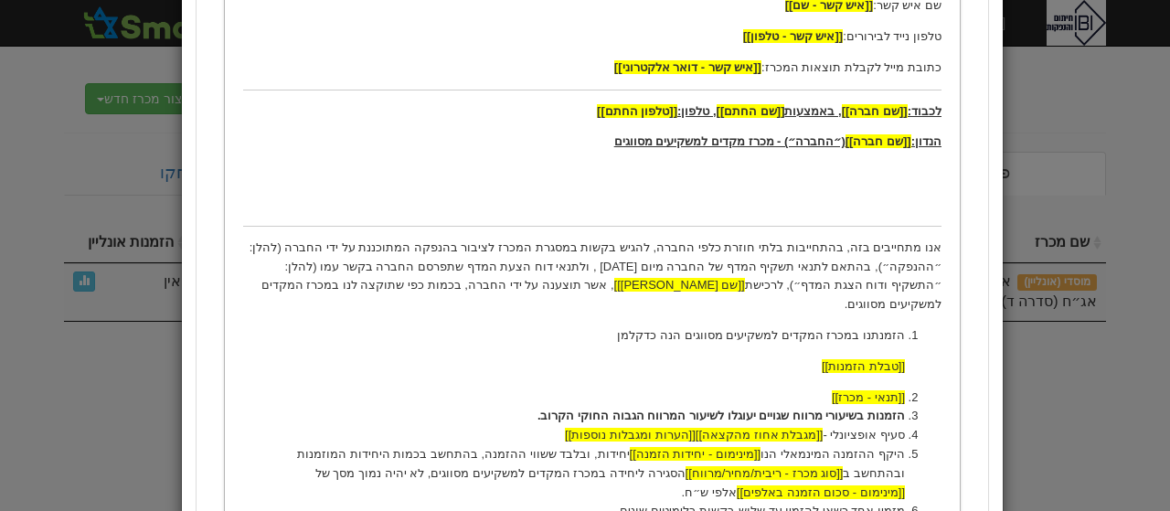
scroll to position [441, 0]
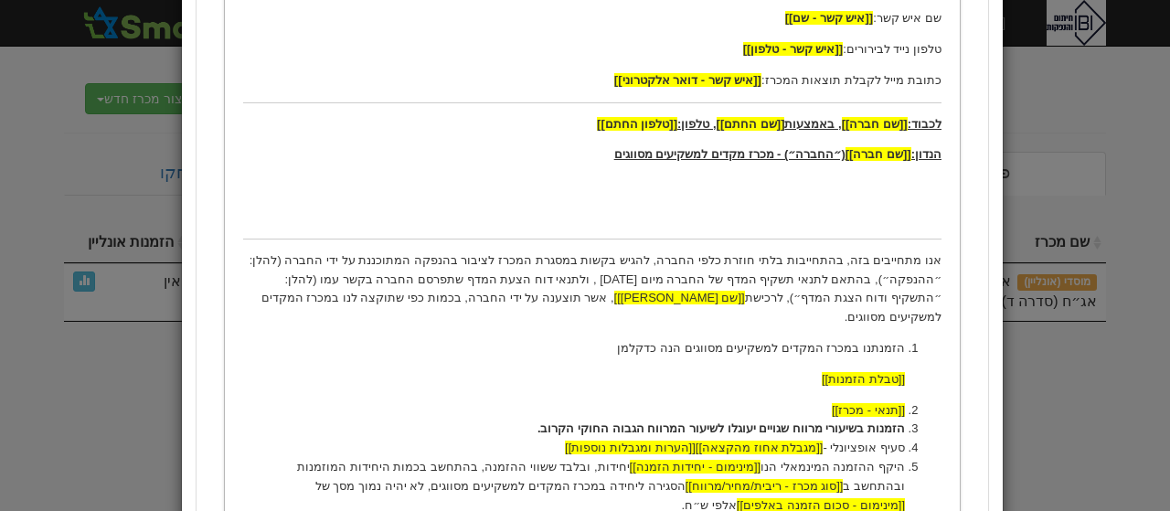
click at [852, 275] on p "אנו מתחייבים בזה, בהתחייבות בלתי חוזרת כלפי החברה, להגיש בקשות במסגרת המכרז לצי…" at bounding box center [591, 289] width 698 height 76
drag, startPoint x: 738, startPoint y: 276, endPoint x: 653, endPoint y: 276, distance: 85.9
click at [653, 276] on p "אנו מתחייבים בזה, בהתחייבות בלתי חוזרת כלפי החברה, להגיש בקשות במסגרת המכרז לצי…" at bounding box center [591, 289] width 698 height 76
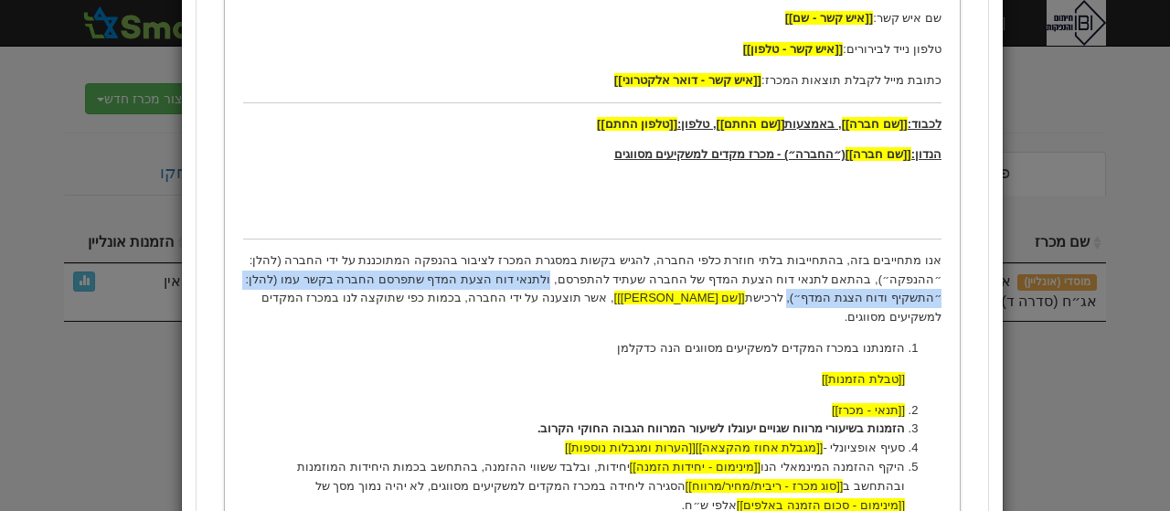
drag, startPoint x: 651, startPoint y: 272, endPoint x: 903, endPoint y: 296, distance: 253.4
click at [903, 296] on p "אנו מתחייבים בזה, בהתחייבות בלתי חוזרת כלפי החברה, להגיש בקשות במסגרת המכרז לצי…" at bounding box center [591, 289] width 698 height 76
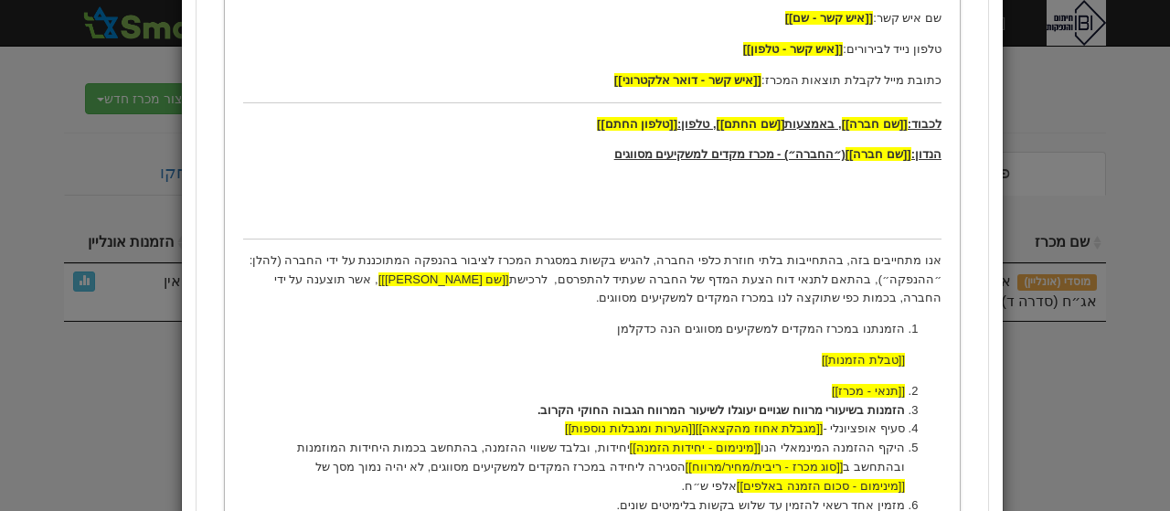
click at [658, 276] on p "אנו מתחייבים בזה, בהתחייבות בלתי חוזרת כלפי החברה, להגיש בקשות במסגרת המכרז לצי…" at bounding box center [591, 279] width 698 height 57
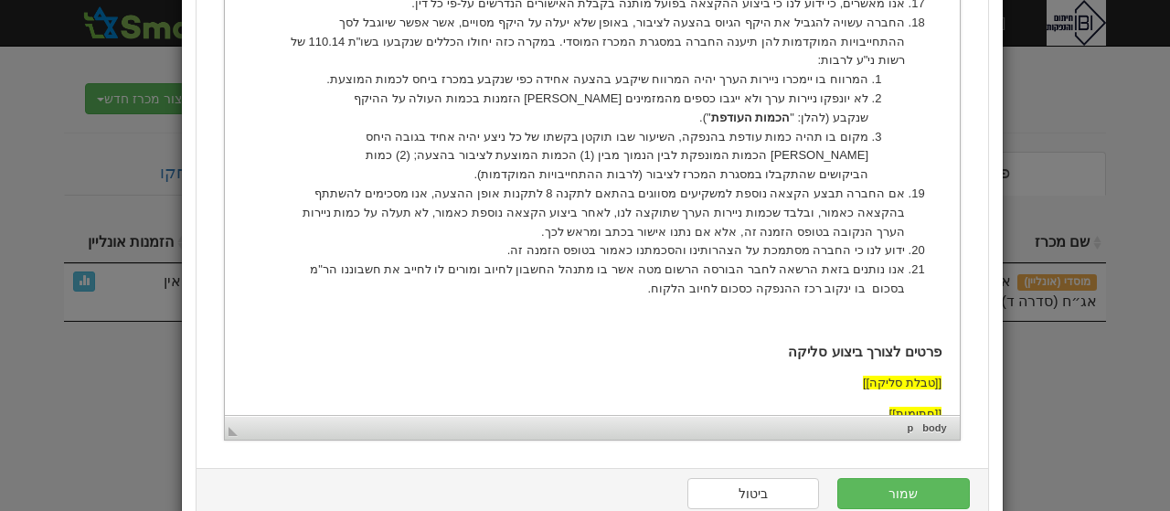
scroll to position [1652, 0]
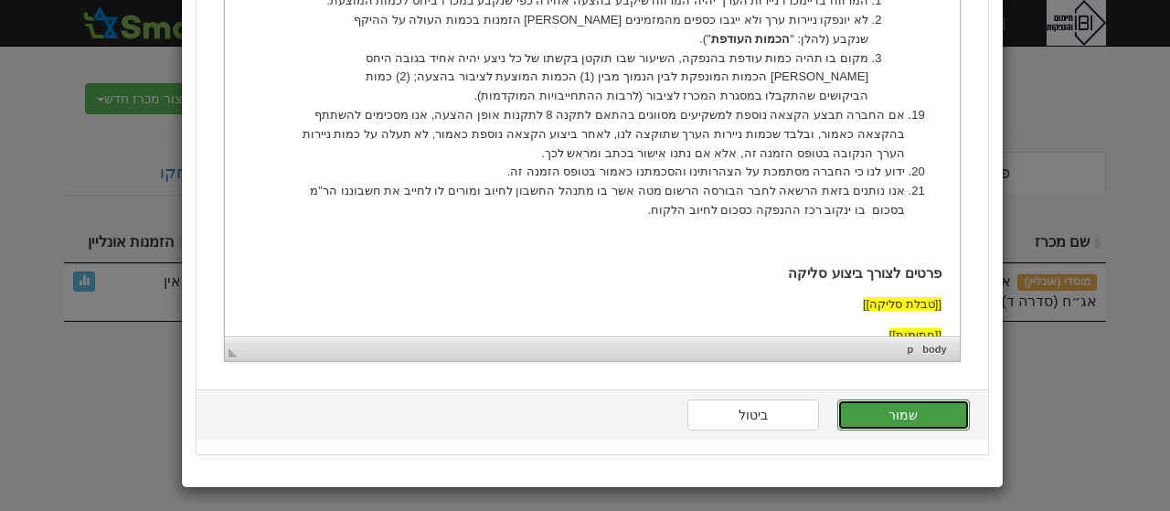
click at [918, 418] on button "שמור" at bounding box center [903, 414] width 132 height 31
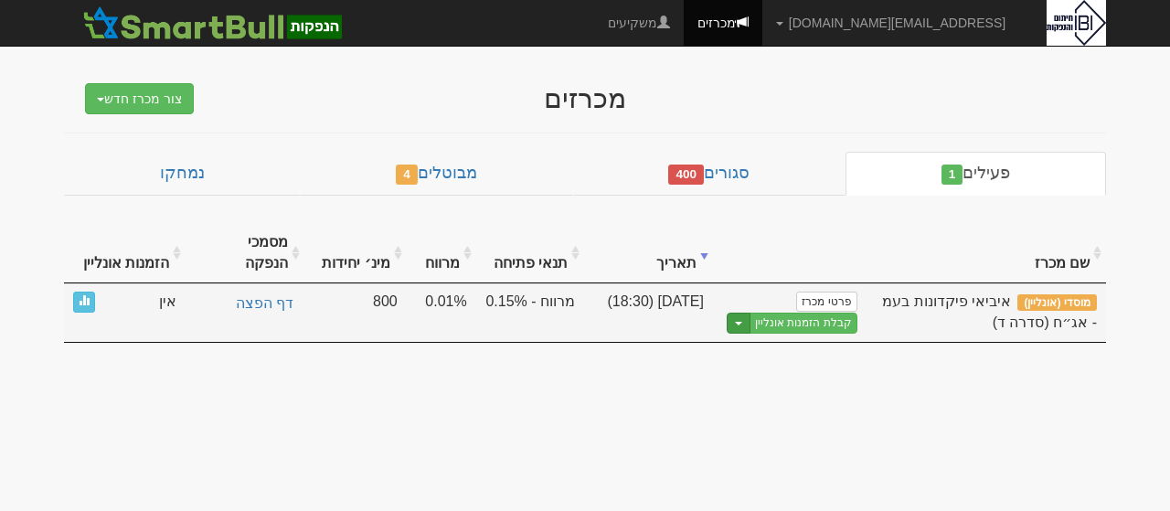
click at [742, 322] on span "button" at bounding box center [738, 324] width 7 height 4
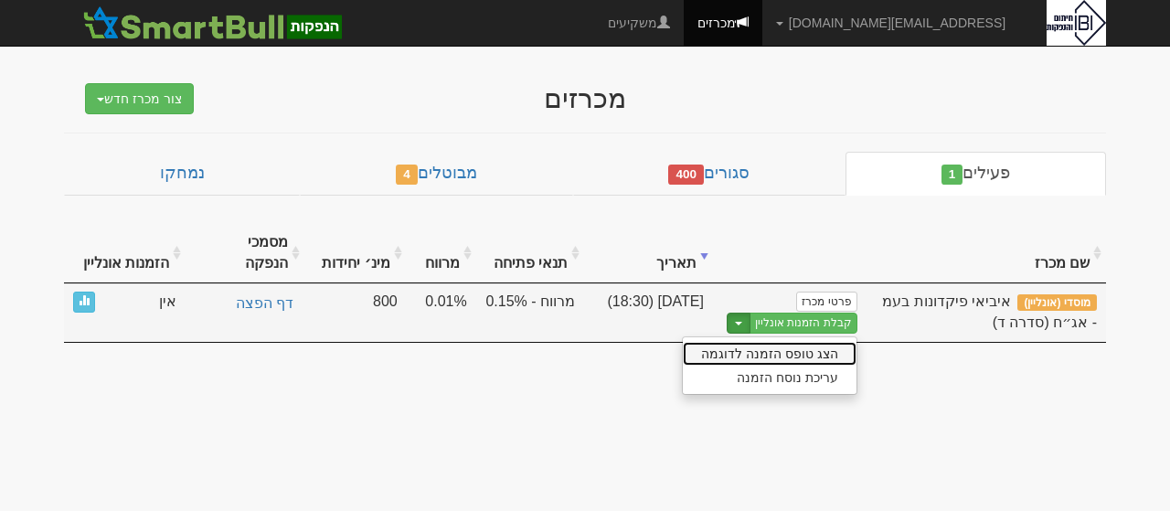
click at [723, 342] on link "הצג טופס הזמנה לדוגמה" at bounding box center [770, 354] width 174 height 24
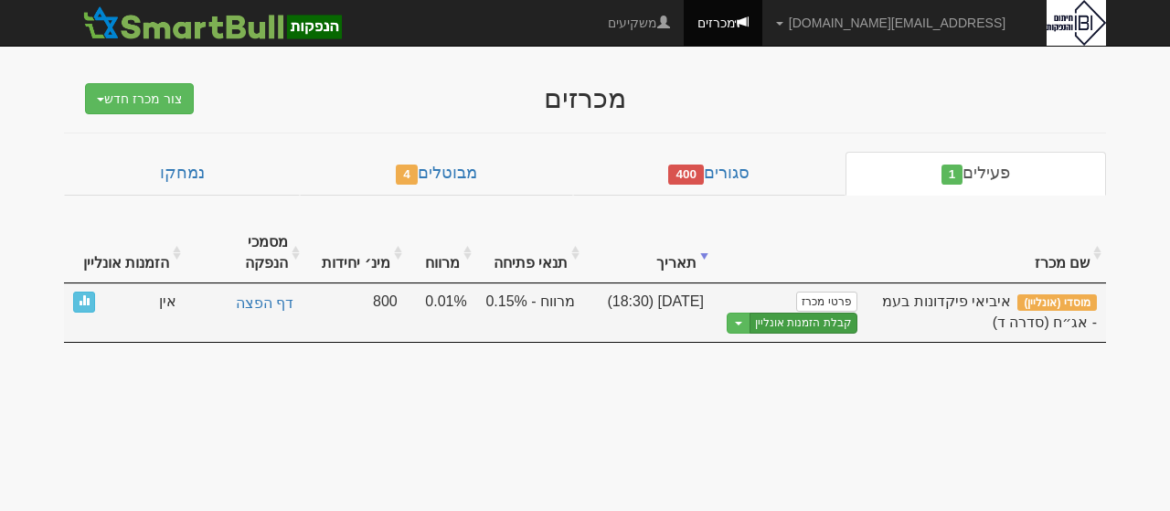
click at [802, 313] on link "קבלת הזמנות אונליין" at bounding box center [803, 323] width 108 height 21
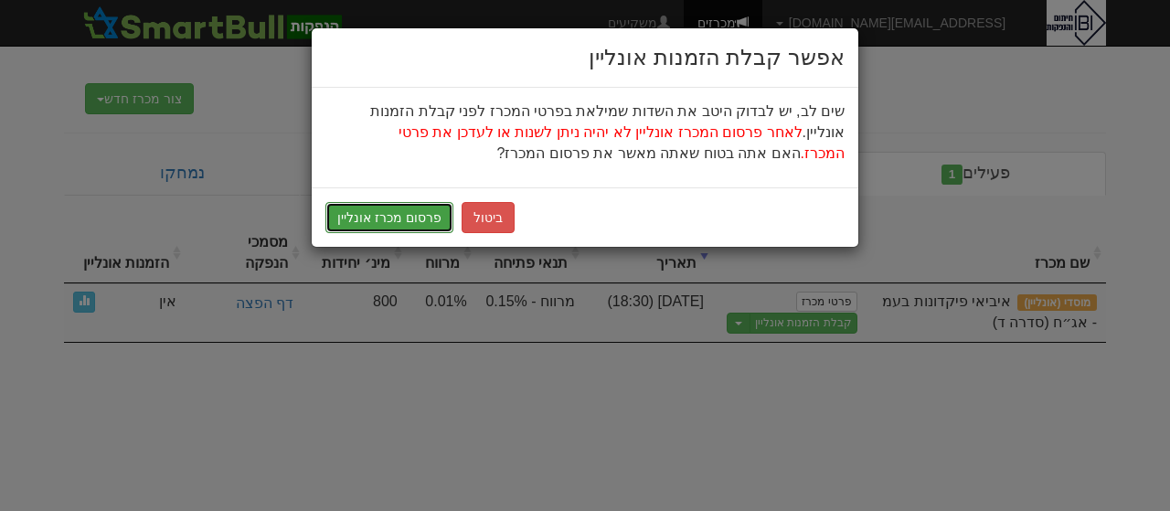
click at [379, 218] on button "פרסום מכרז אונליין" at bounding box center [389, 217] width 128 height 31
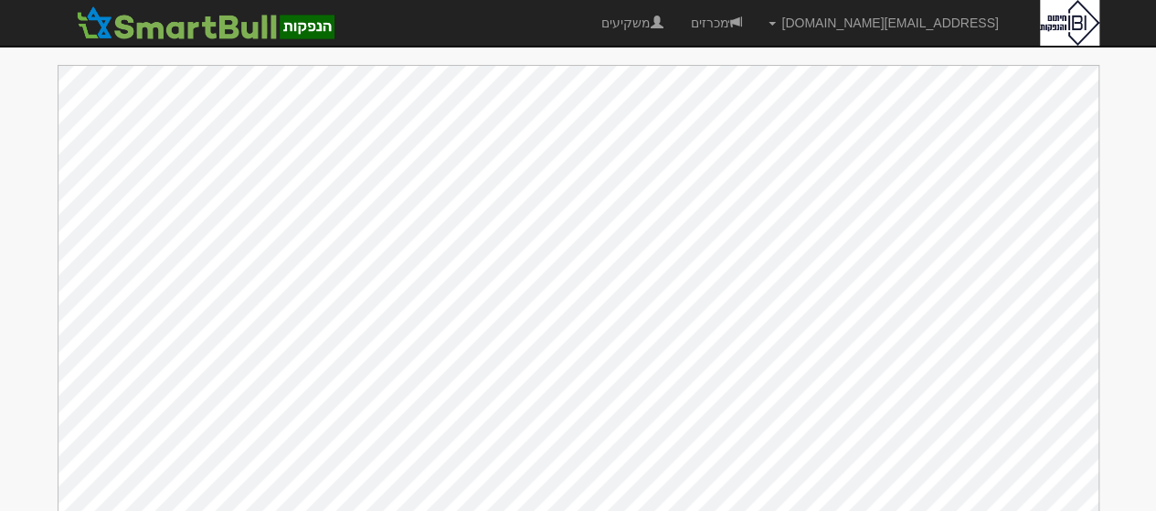
scroll to position [19, 0]
